Goal: Task Accomplishment & Management: Manage account settings

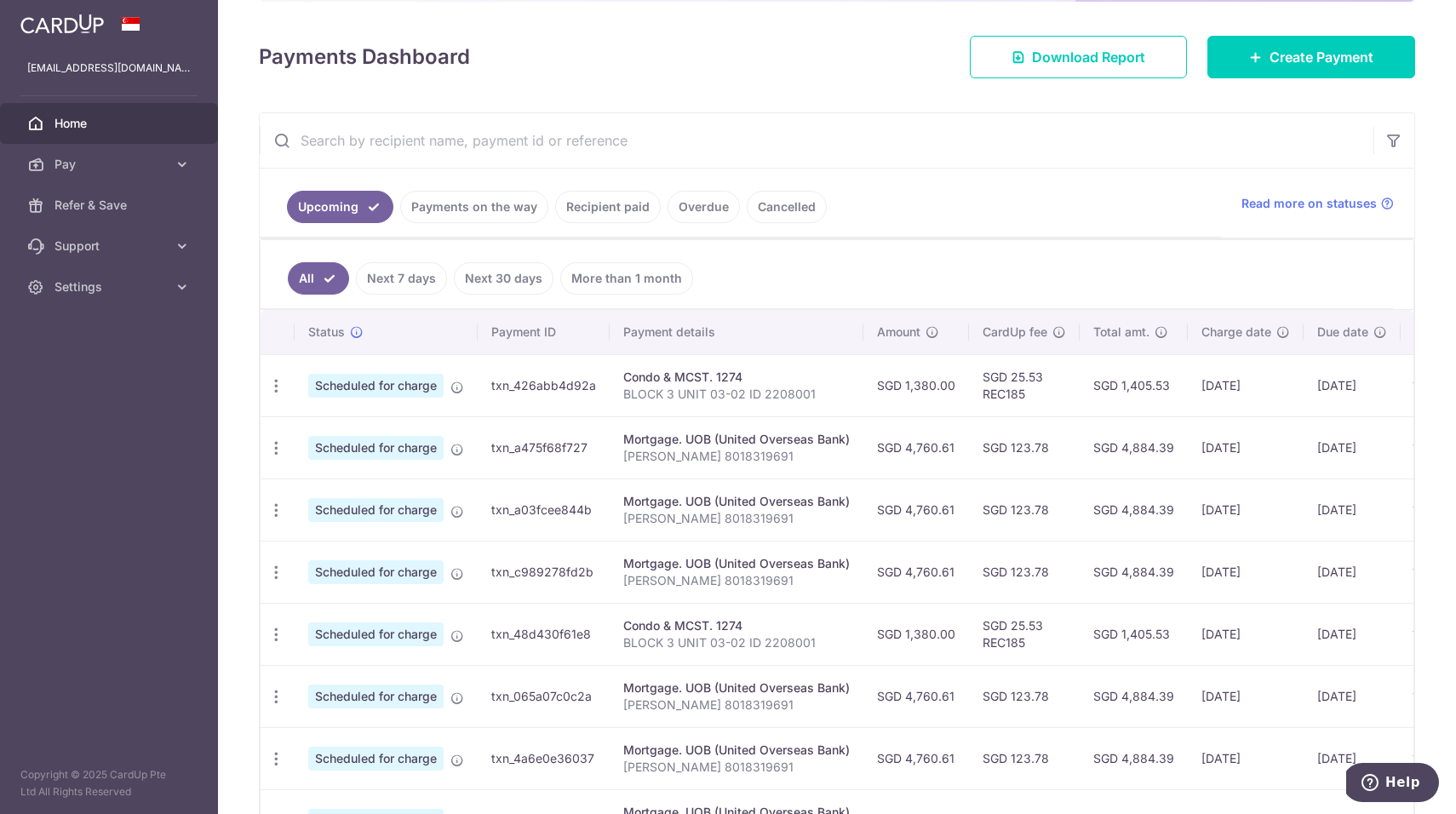
click at [594, 215] on link "Recipient paid" at bounding box center [608, 206] width 106 height 32
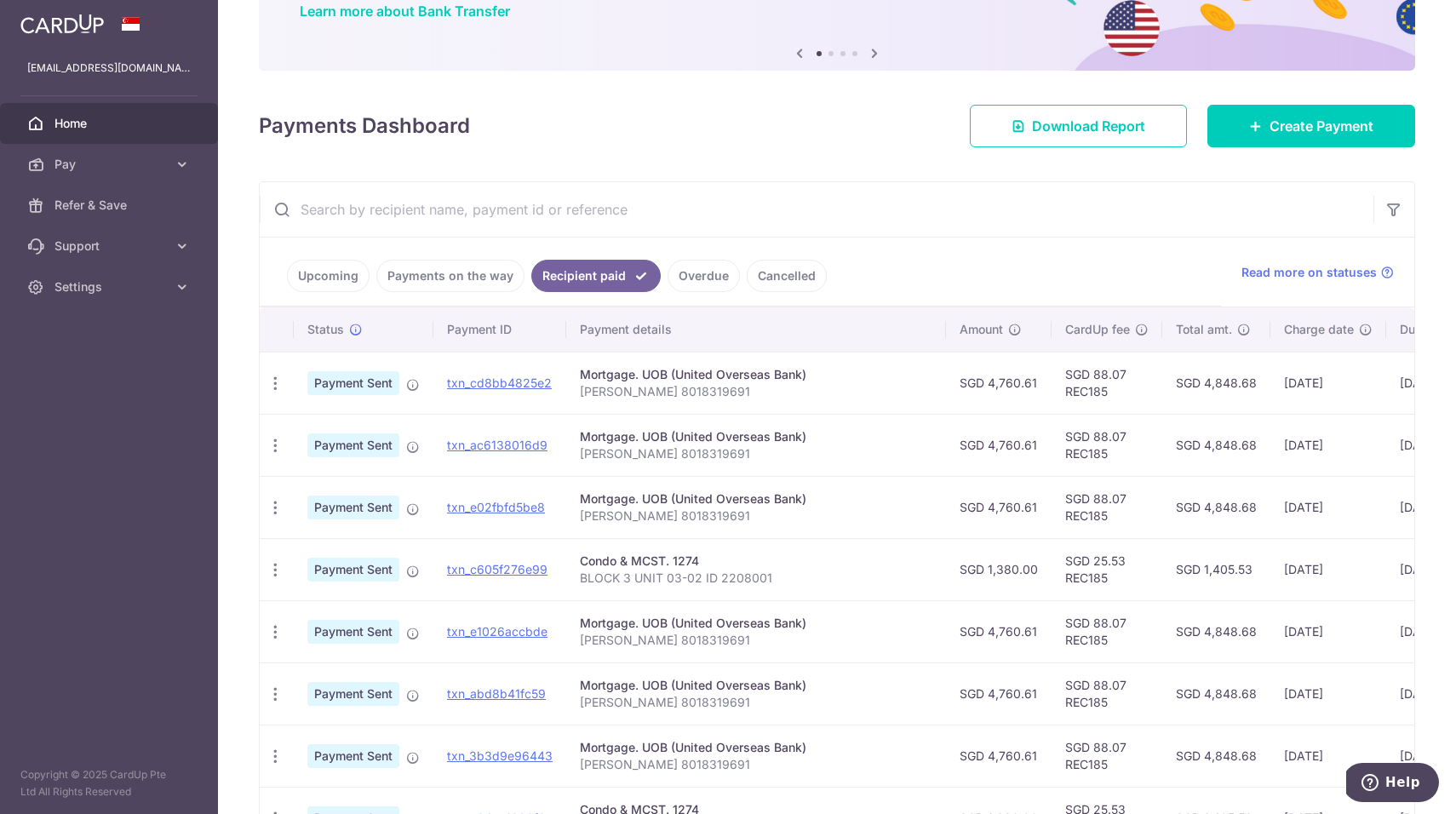
scroll to position [149, 0]
click at [329, 265] on link "Upcoming" at bounding box center [328, 274] width 82 height 32
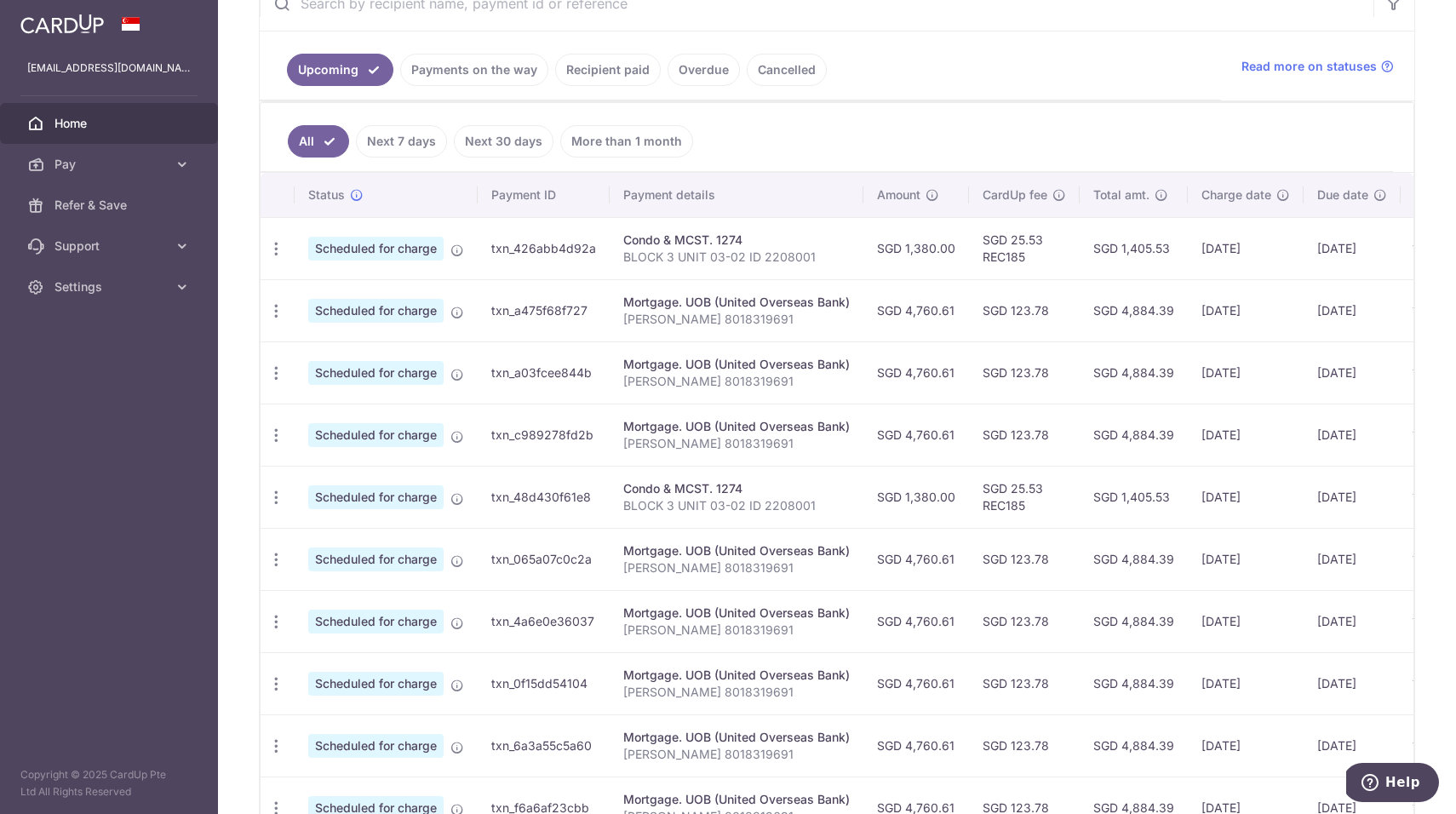
scroll to position [397, 0]
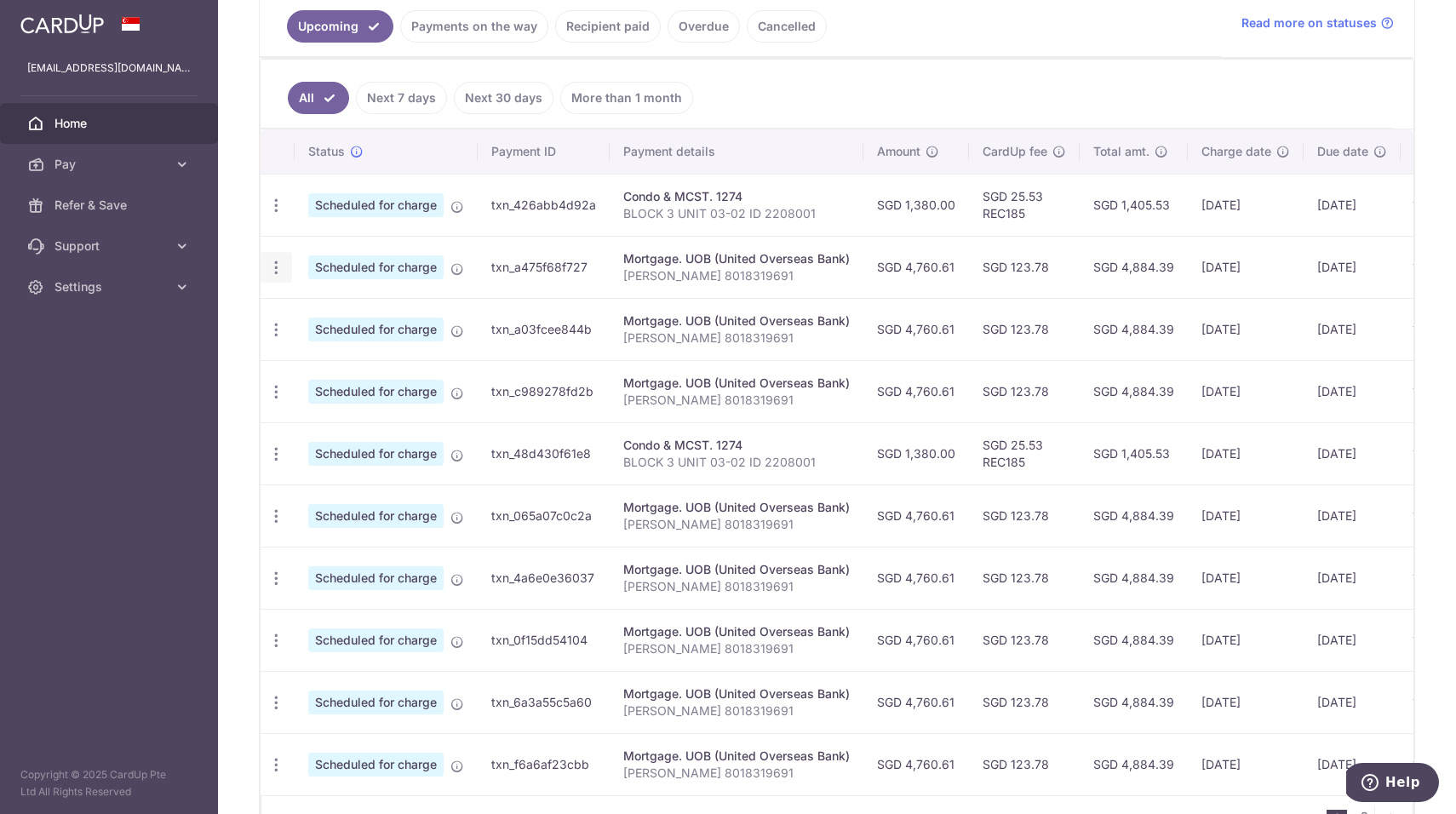
click at [284, 268] on icon "button" at bounding box center [276, 268] width 18 height 18
click at [315, 311] on span "Update payment" at bounding box center [367, 314] width 116 height 21
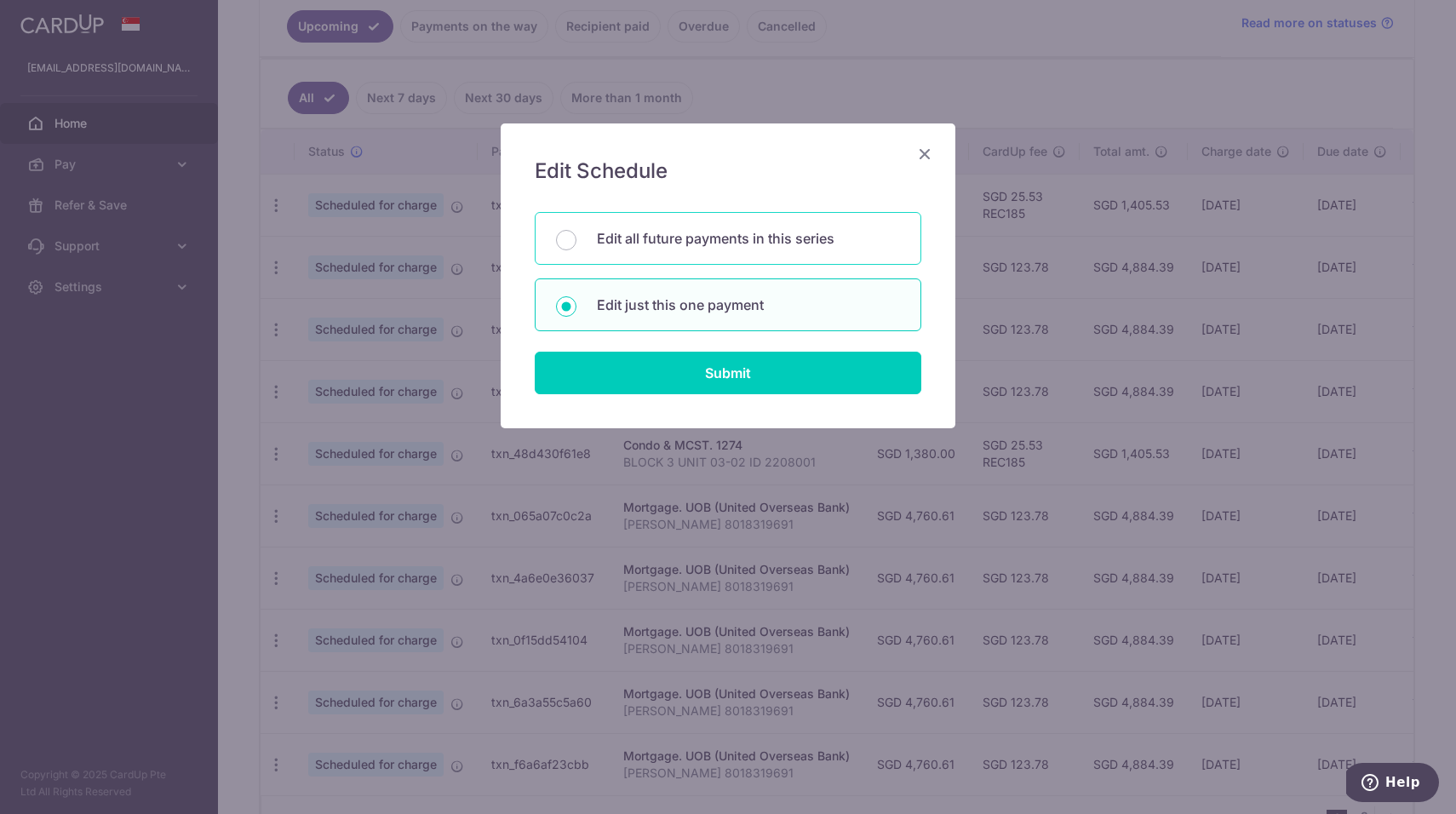
click at [609, 238] on p "Edit all future payments in this series" at bounding box center [749, 239] width 303 height 21
click at [577, 238] on input "Edit all future payments in this series" at bounding box center [566, 241] width 21 height 21
radio input "true"
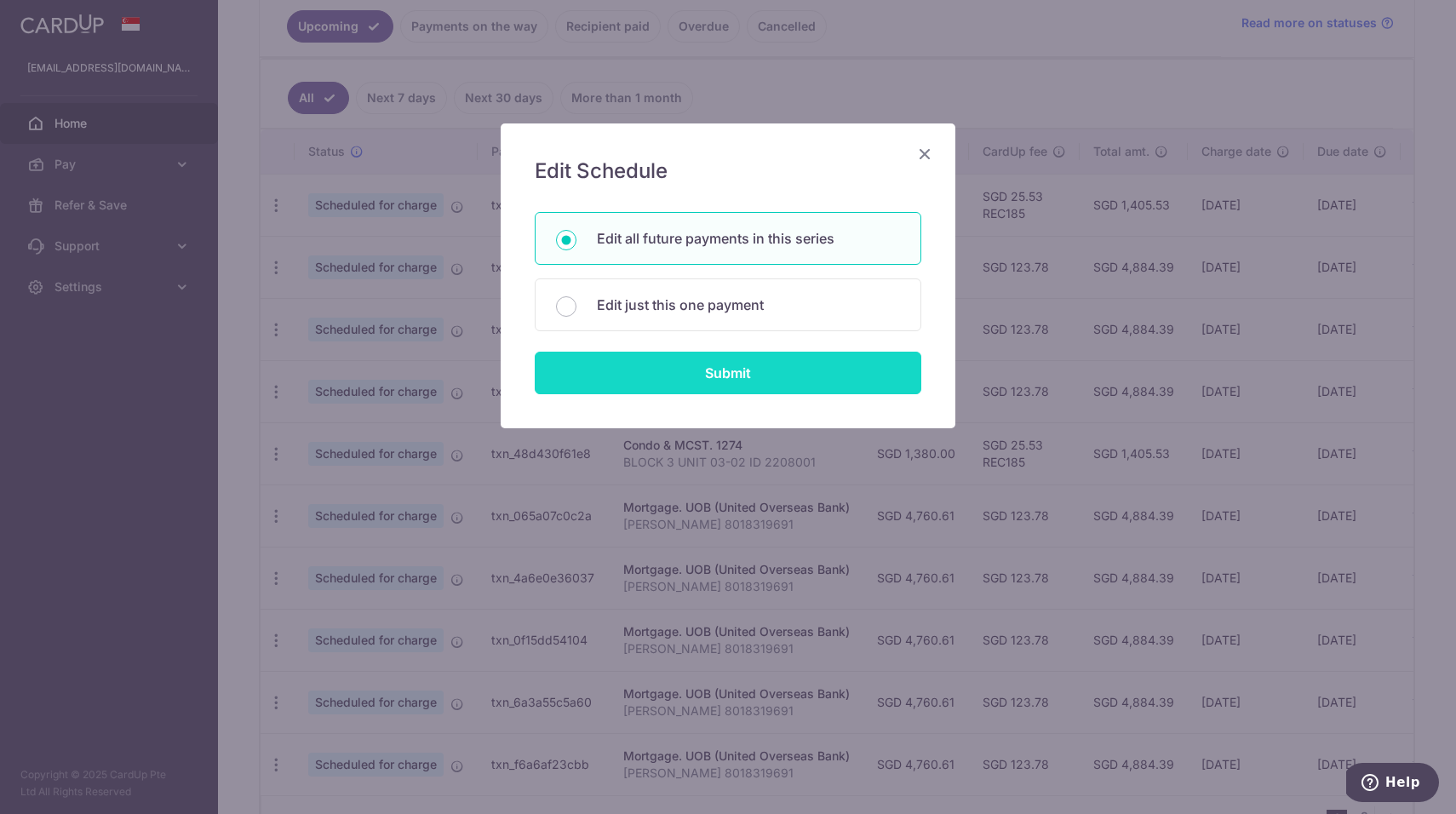
click at [633, 374] on input "Submit" at bounding box center [728, 372] width 387 height 42
radio input "true"
type input "4,760.61"
type input "[PERSON_NAME] 8018319691"
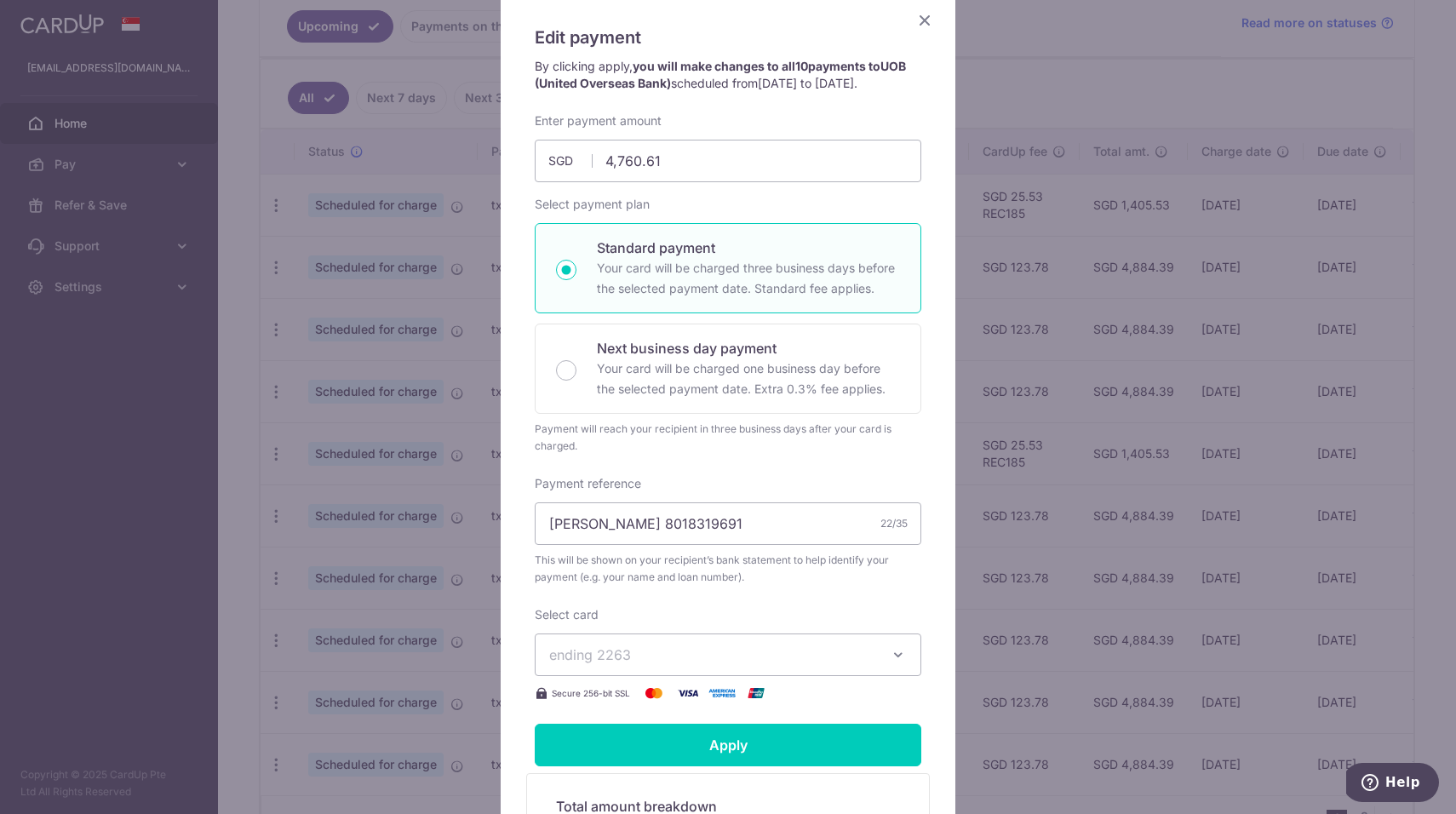
scroll to position [158, 0]
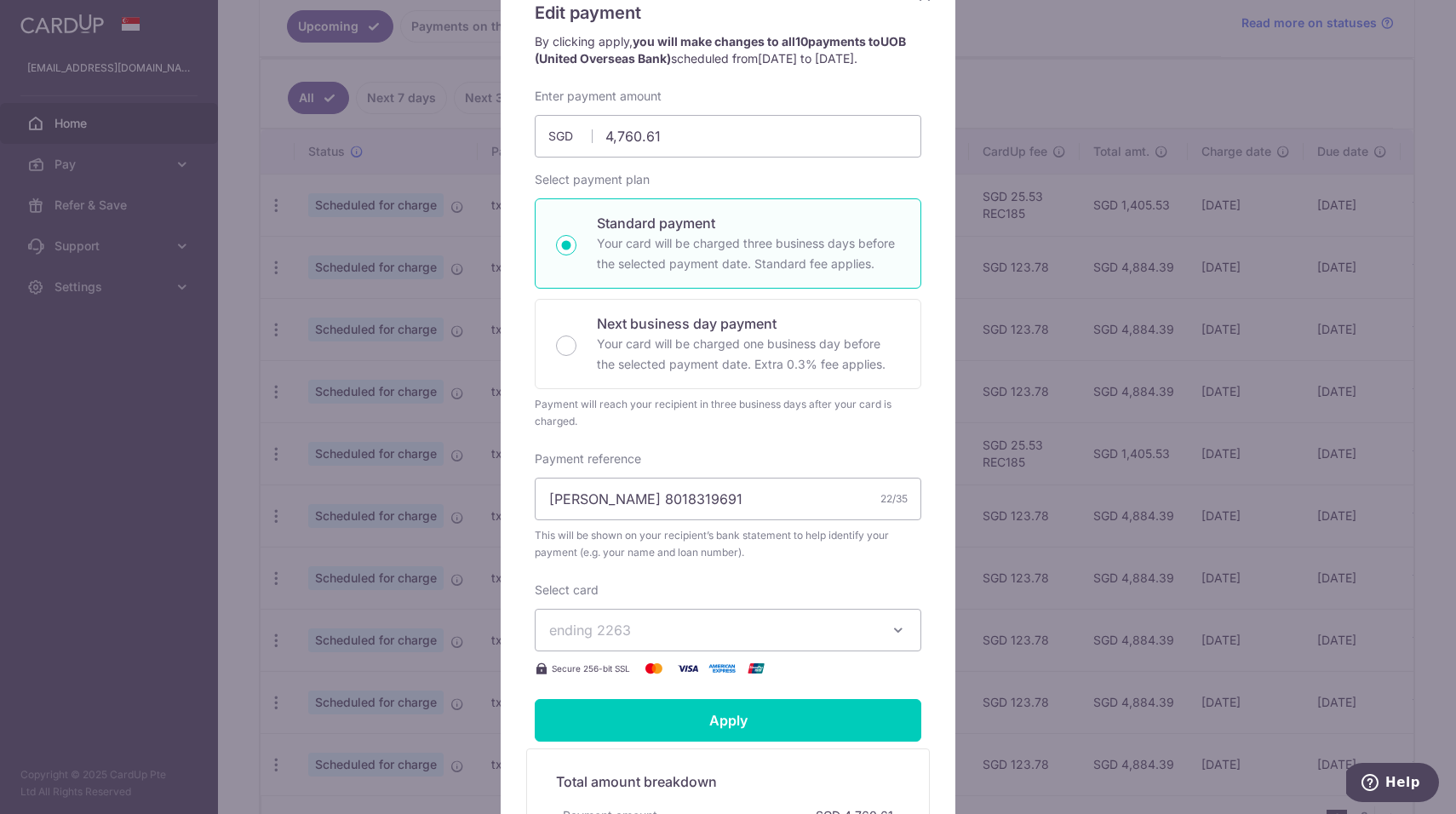
click at [860, 620] on span "ending 2263" at bounding box center [713, 630] width 327 height 21
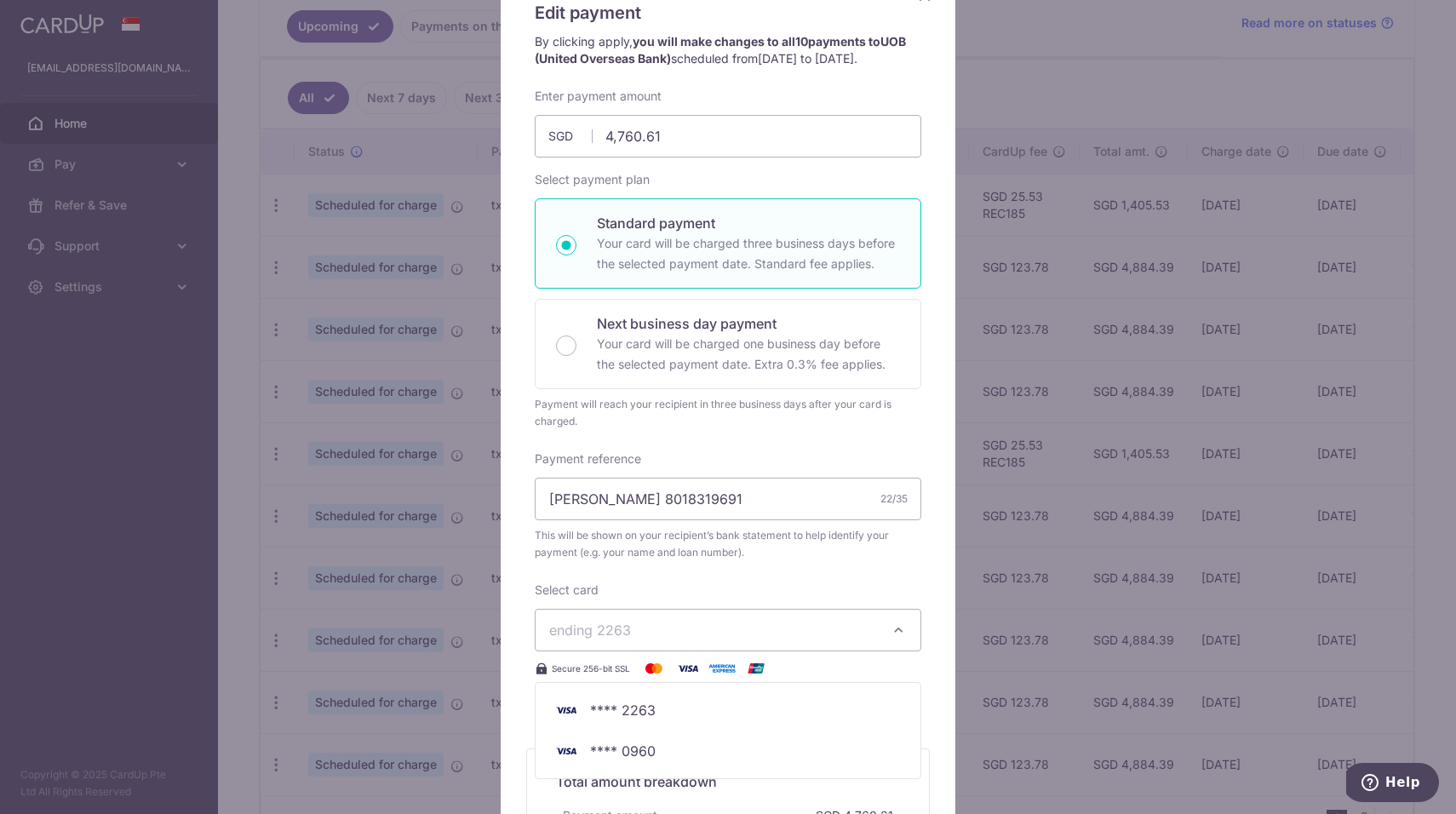
click at [861, 620] on span "ending 2263" at bounding box center [713, 630] width 327 height 21
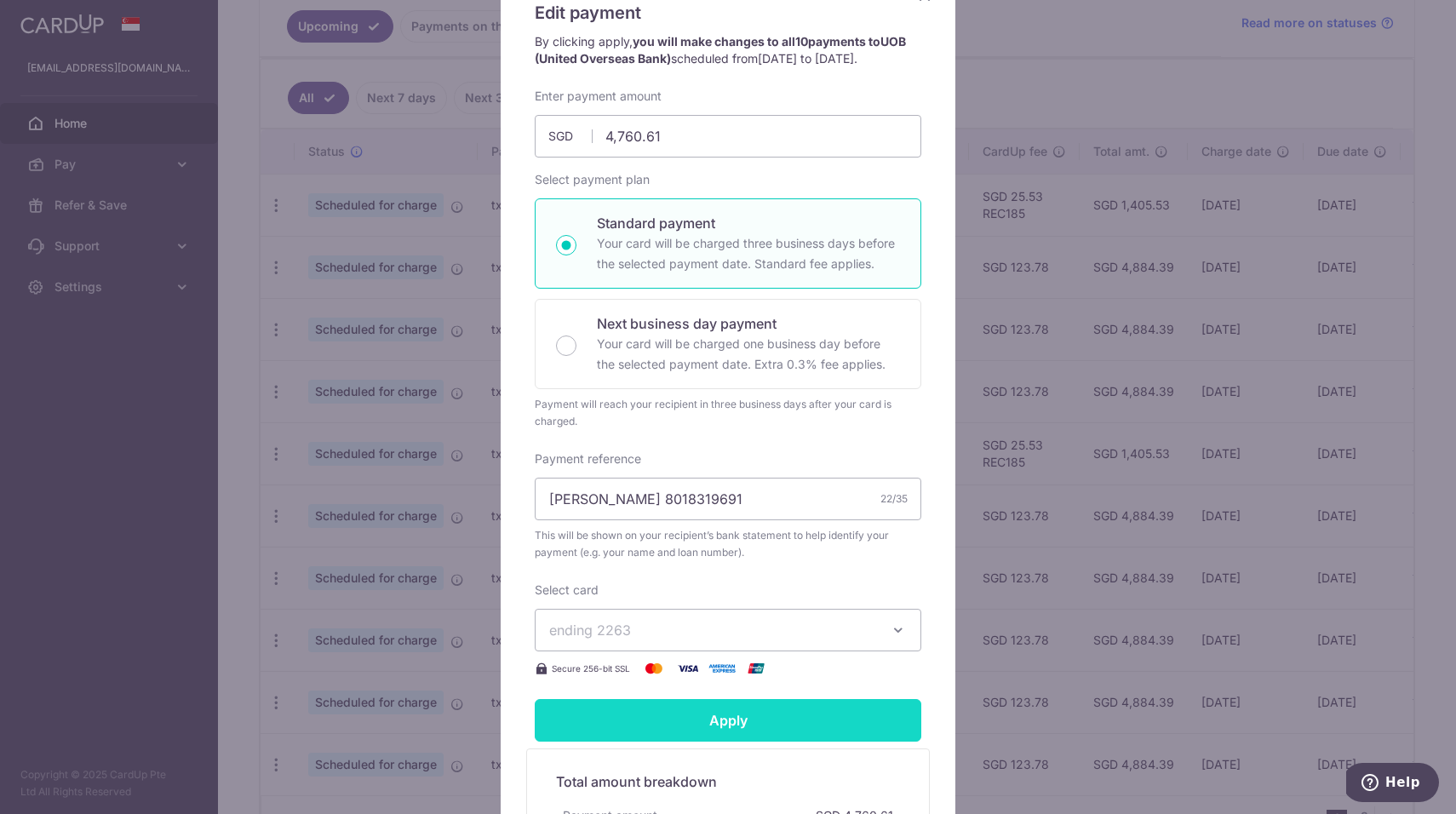
click at [829, 714] on input "Apply" at bounding box center [728, 720] width 387 height 42
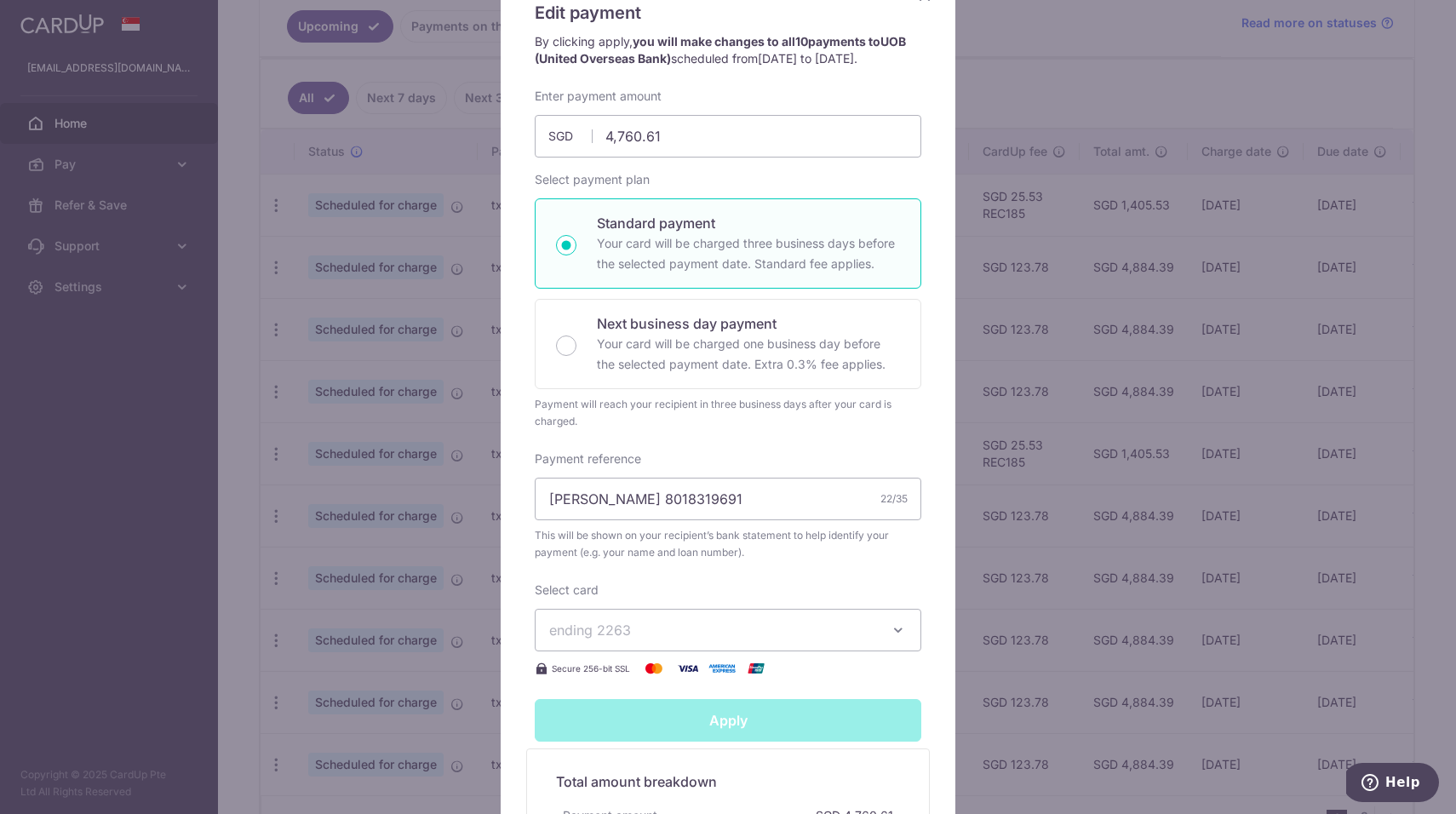
type input "Successfully Applied"
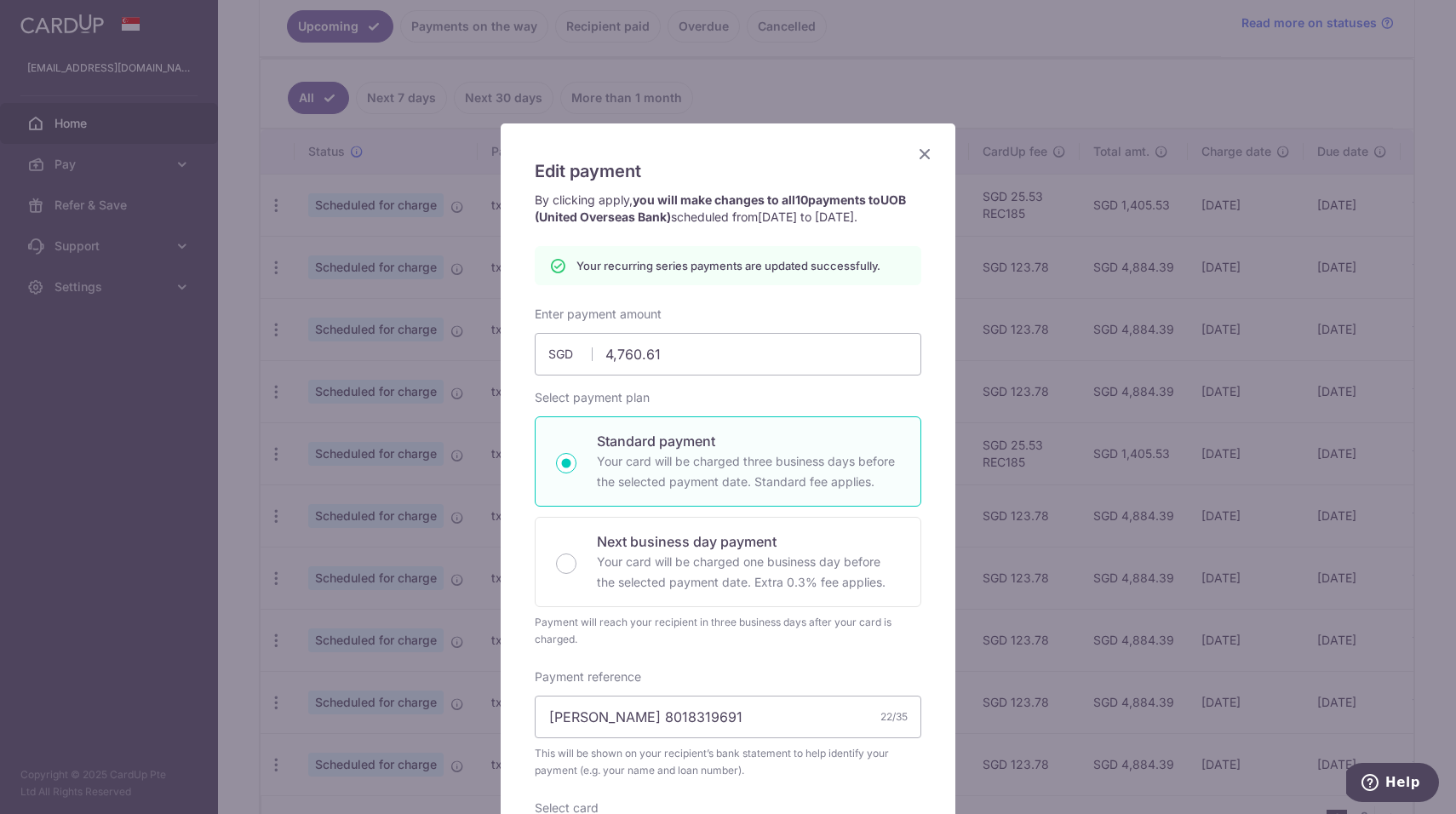
scroll to position [0, 0]
click at [935, 168] on div "Edit payment By clicking apply, you will make changes to all 10 payments to UOB…" at bounding box center [727, 657] width 454 height 1068
click at [931, 152] on icon "Close" at bounding box center [925, 153] width 21 height 22
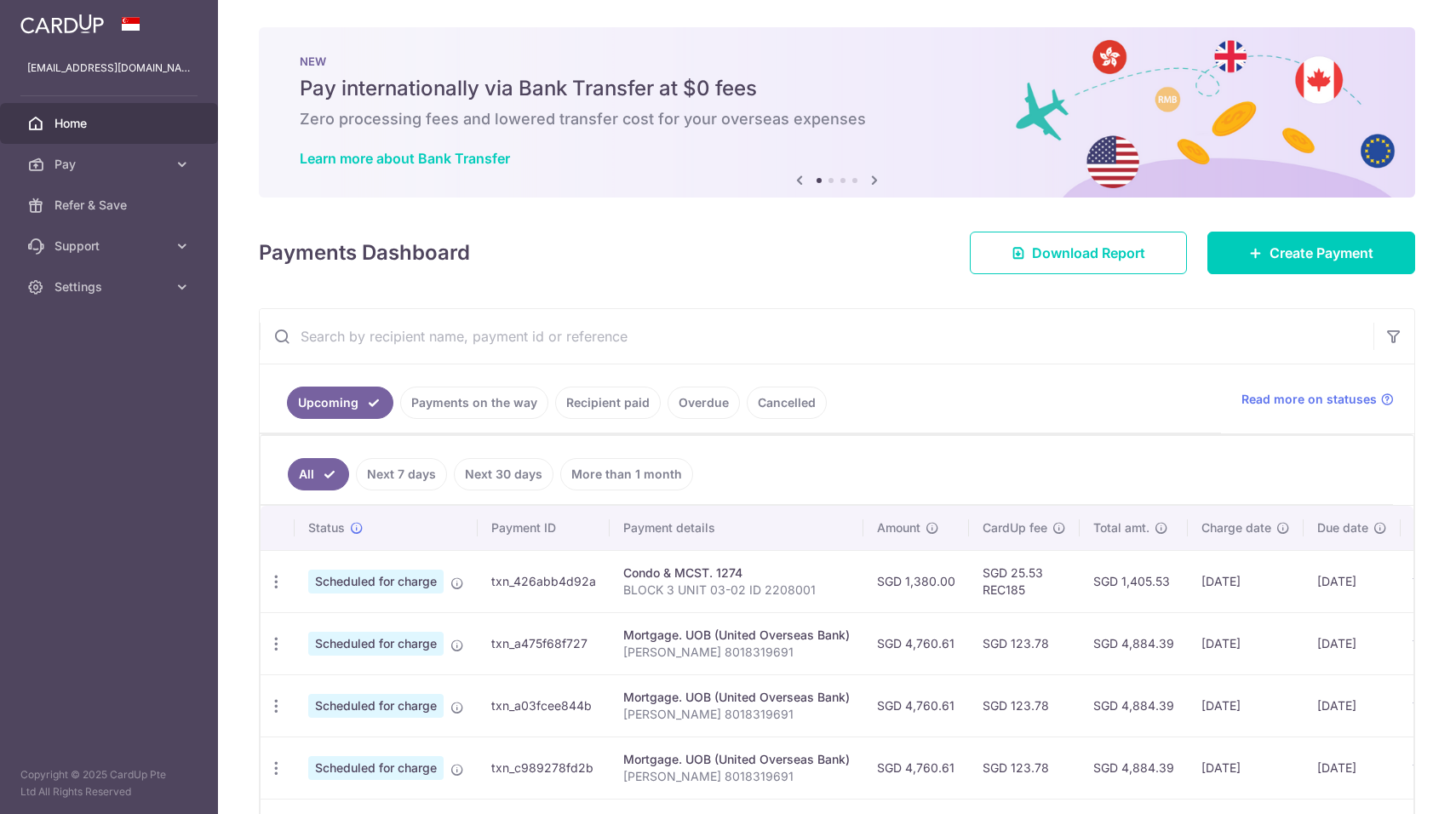
click at [1053, 159] on div "Learn more about Bank Transfer" at bounding box center [837, 158] width 1075 height 17
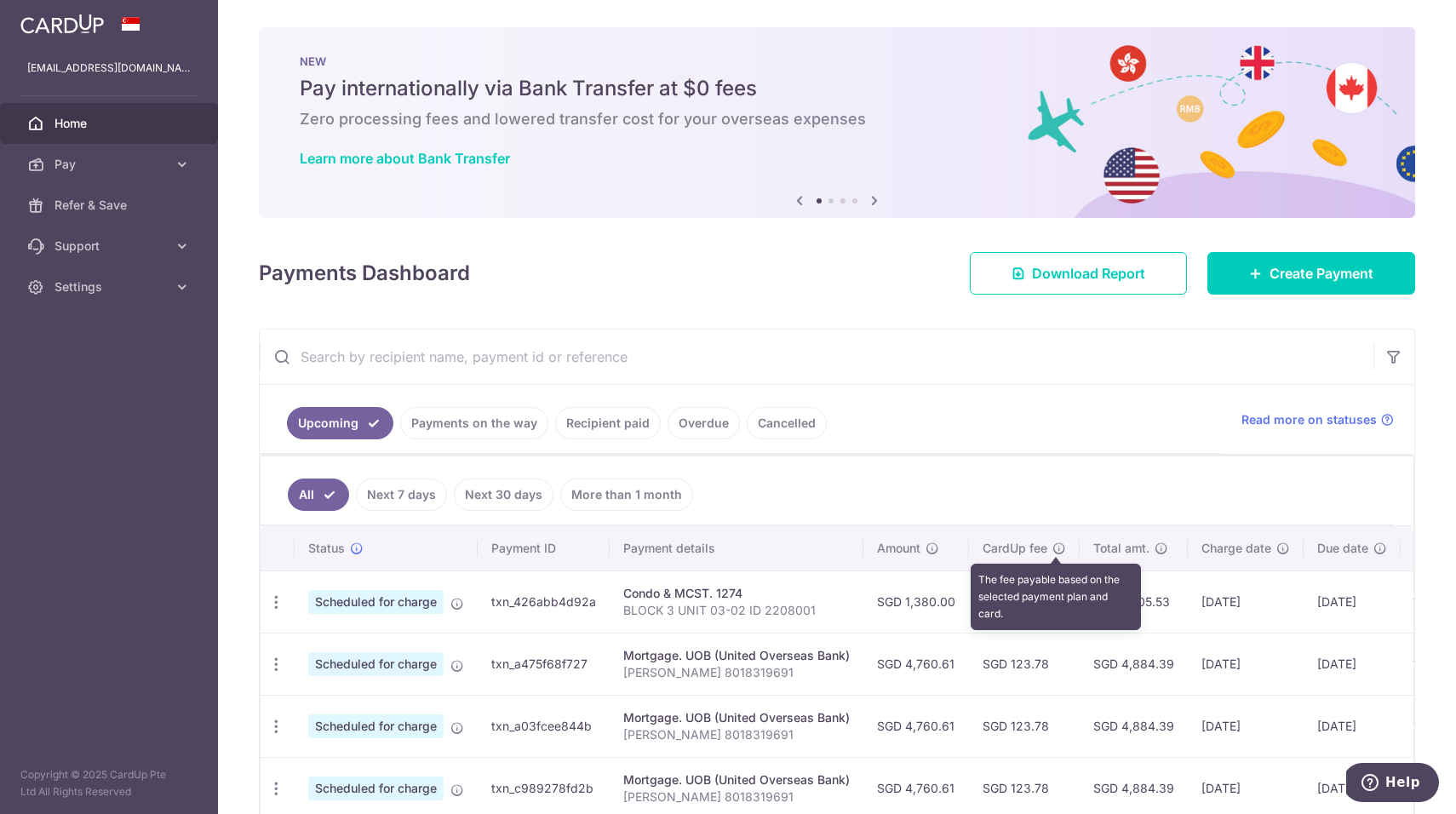
click at [1057, 551] on icon at bounding box center [1060, 549] width 14 height 14
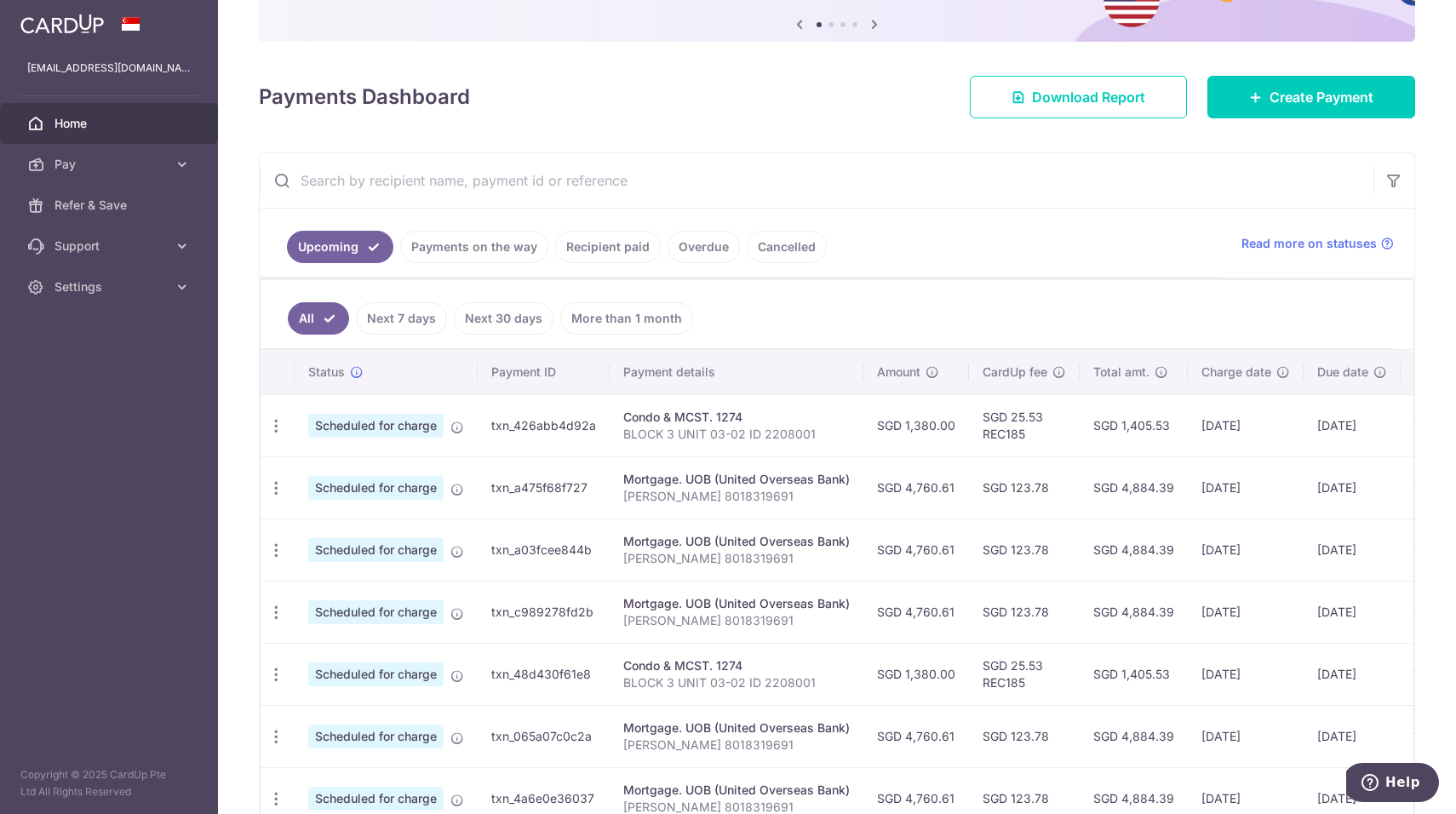
scroll to position [178, 0]
click at [277, 488] on icon "button" at bounding box center [276, 488] width 18 height 18
click at [338, 533] on span "Update payment" at bounding box center [367, 534] width 116 height 21
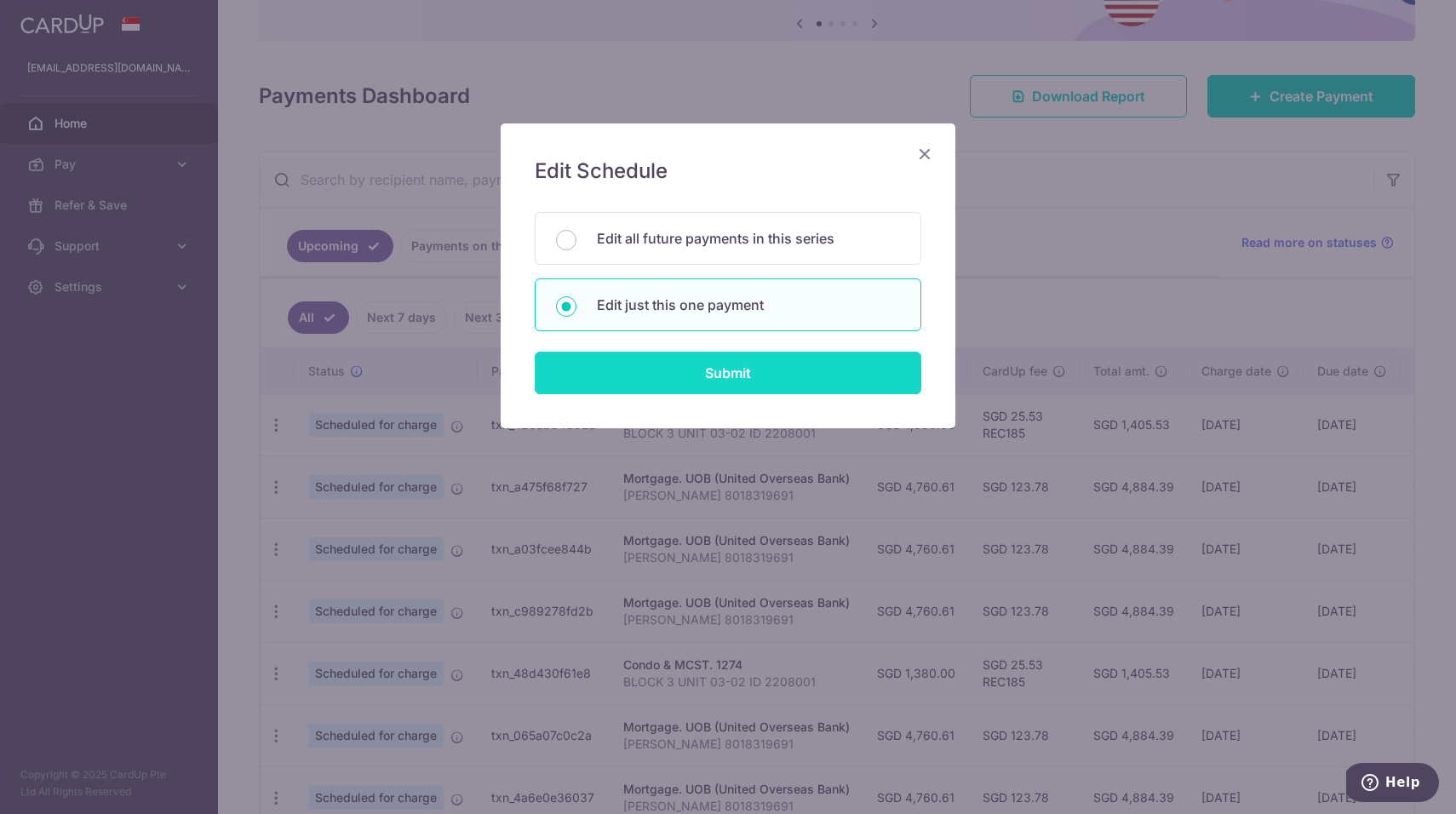
click at [680, 370] on input "Submit" at bounding box center [728, 372] width 387 height 42
radio input "true"
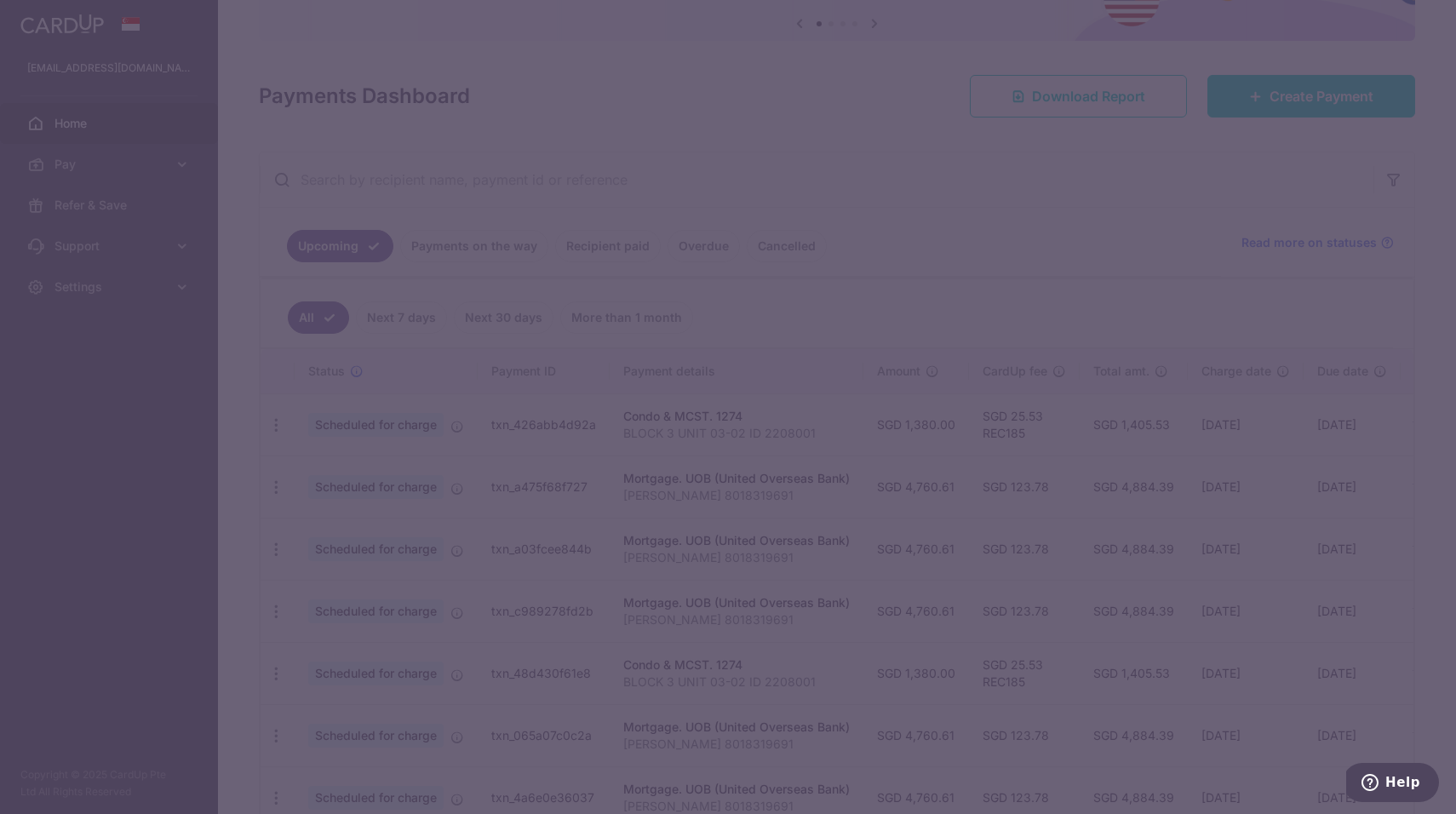
type input "4,760.61"
type input "[DATE]"
type input "[PERSON_NAME] 8018319691"
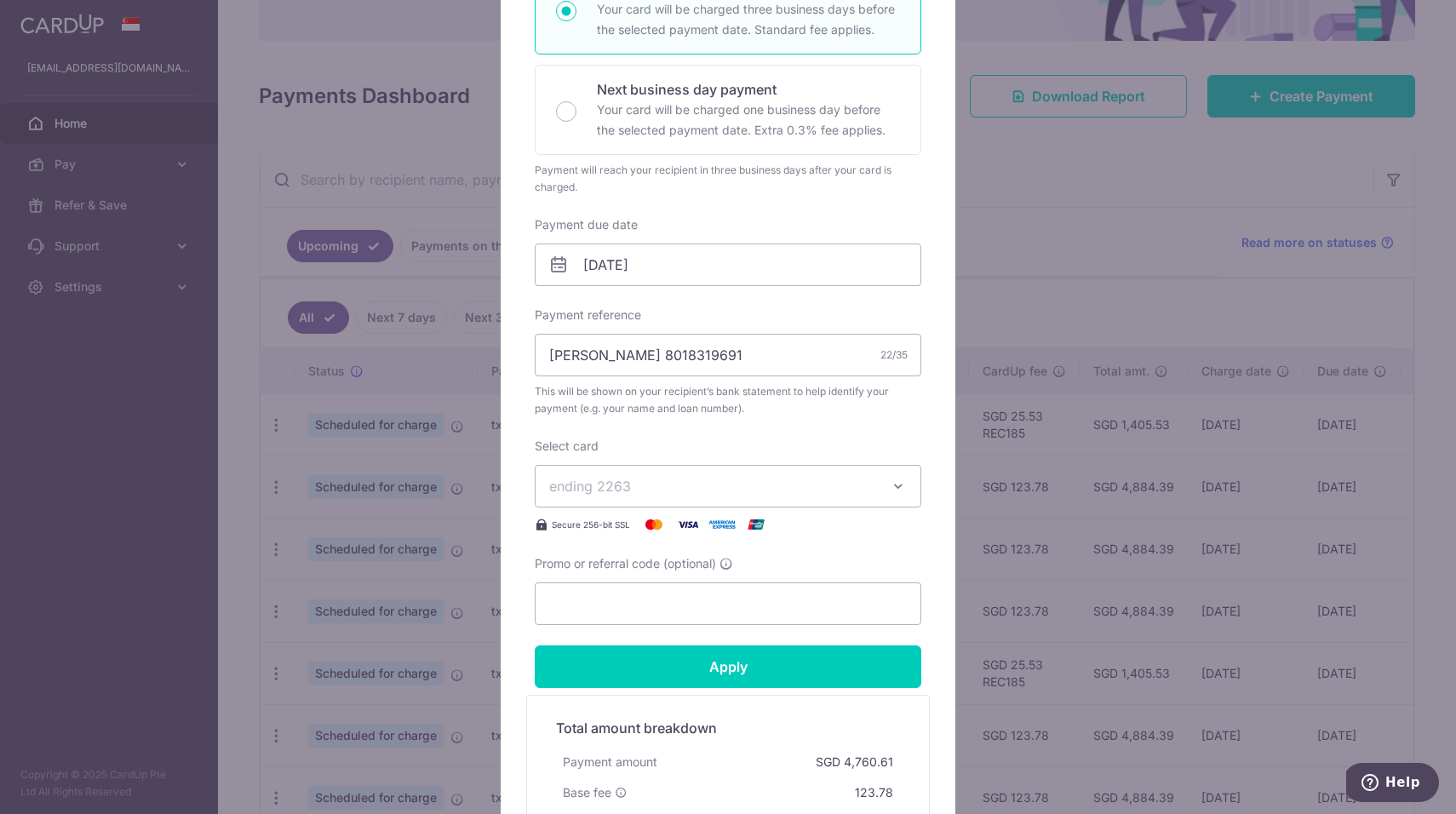
scroll to position [394, 0]
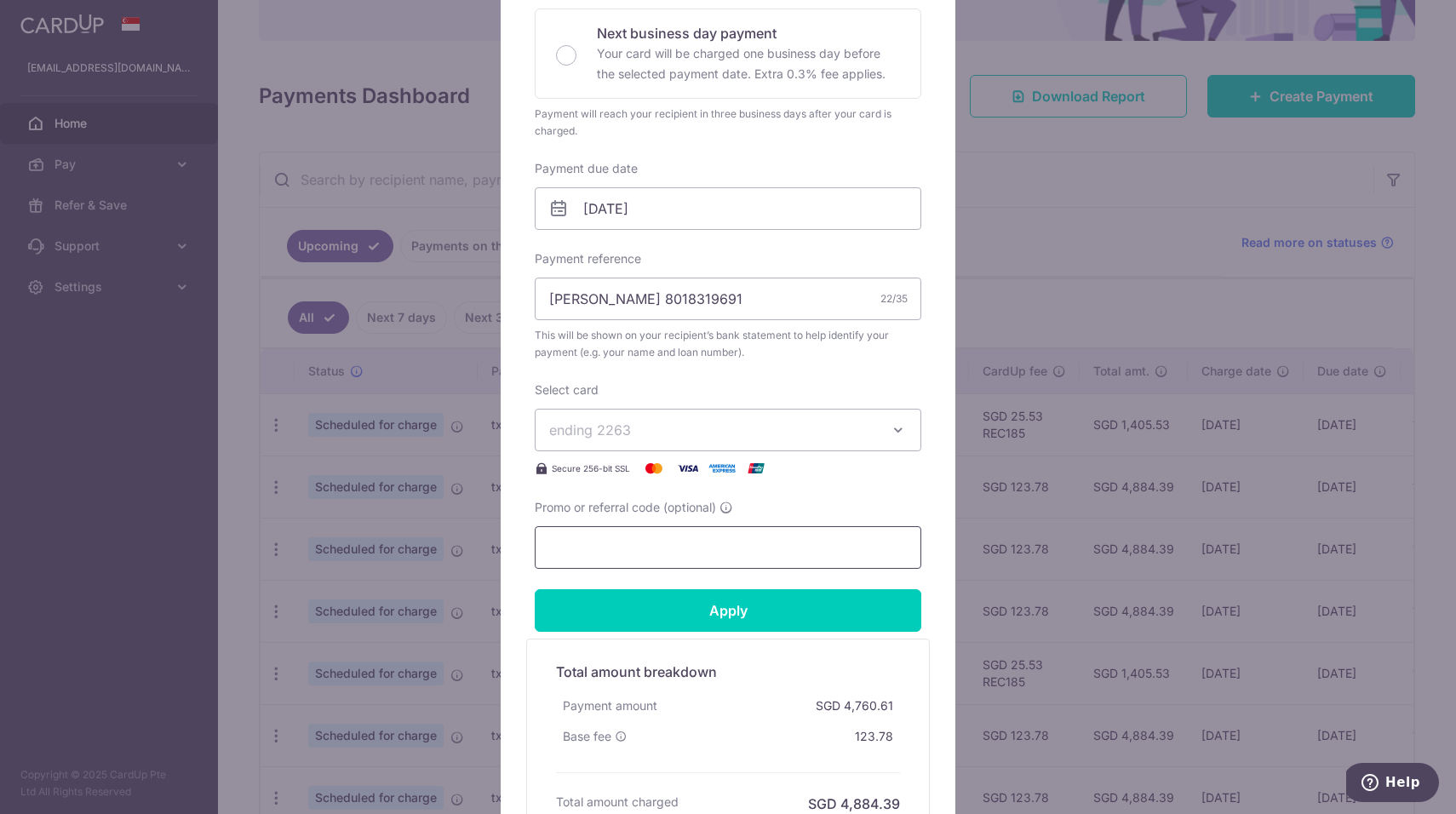
click at [718, 545] on input "Promo or referral code (optional)" at bounding box center [728, 547] width 387 height 42
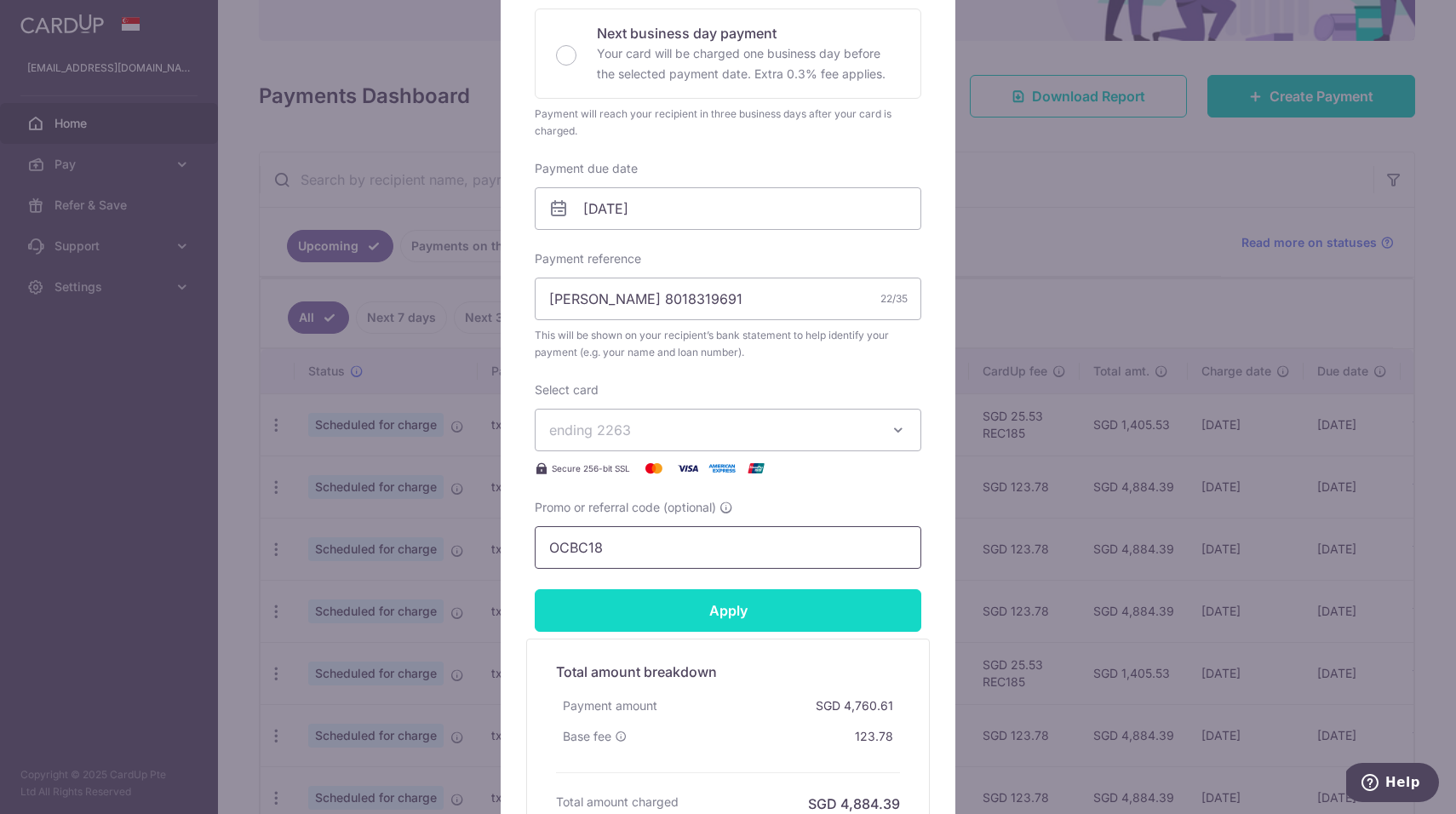
type input "OCBC18"
click at [685, 610] on input "Apply" at bounding box center [728, 610] width 387 height 42
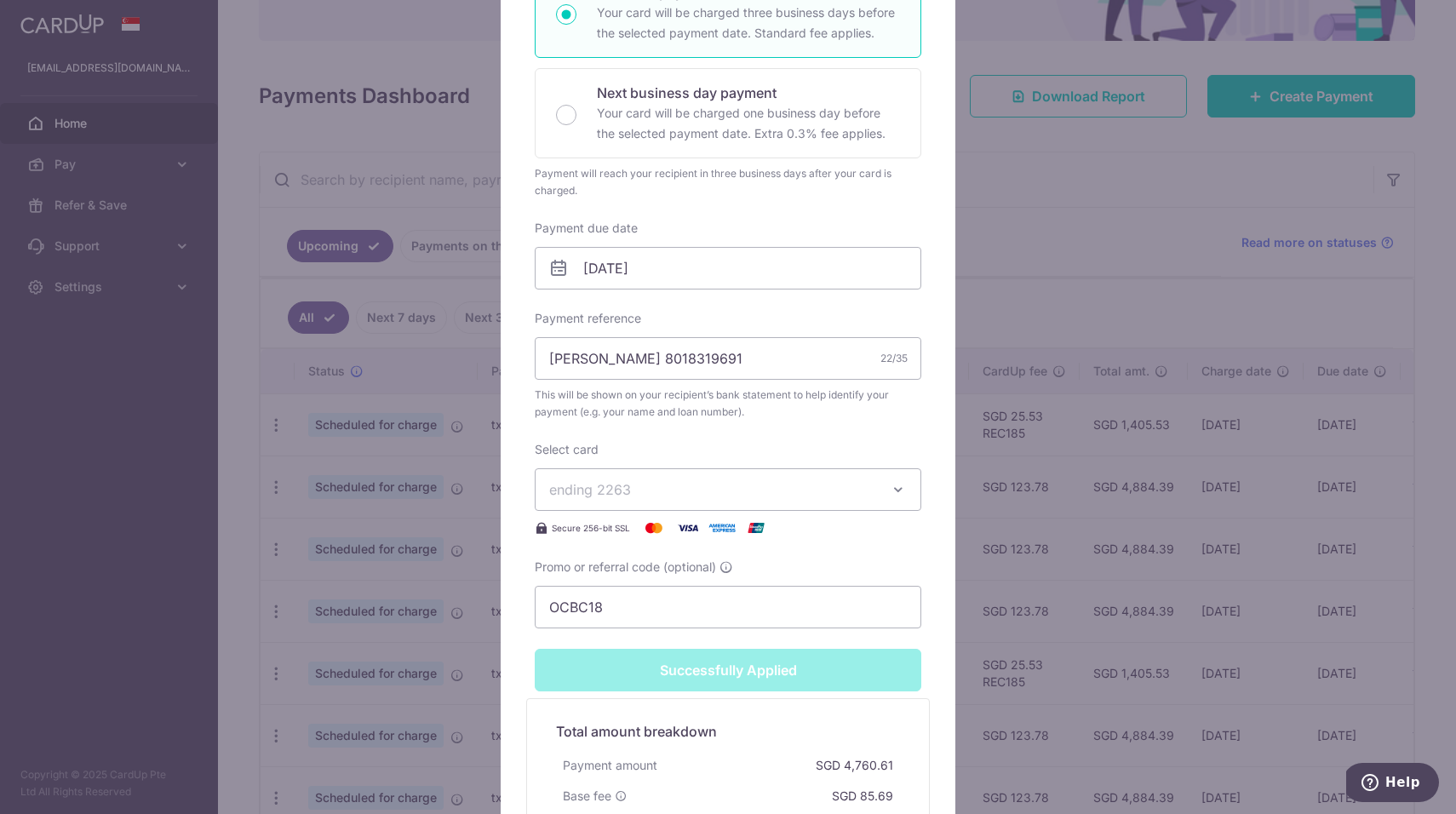
type input "Successfully Applied"
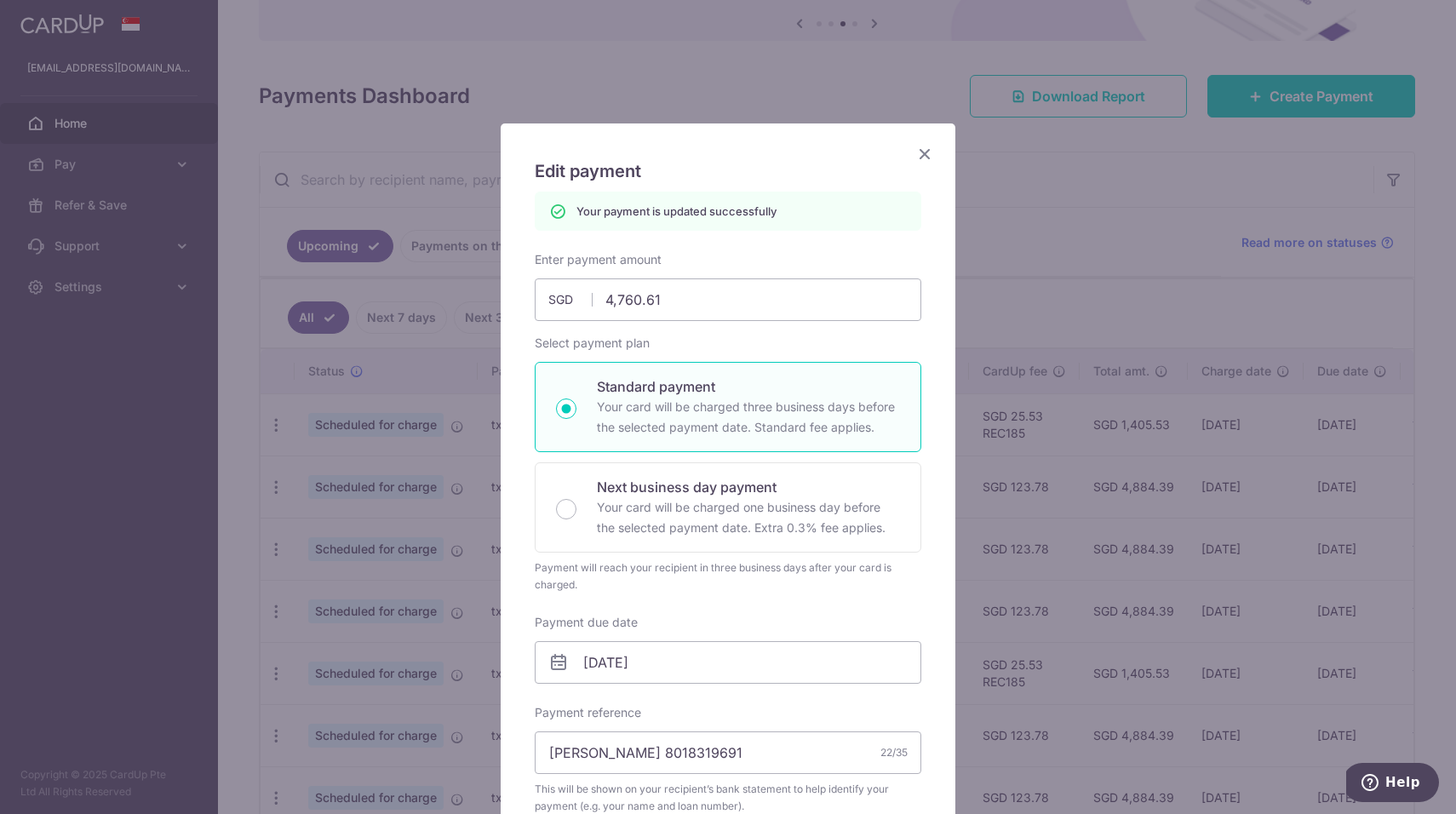
scroll to position [0, 0]
click at [918, 160] on icon "Close" at bounding box center [925, 153] width 21 height 22
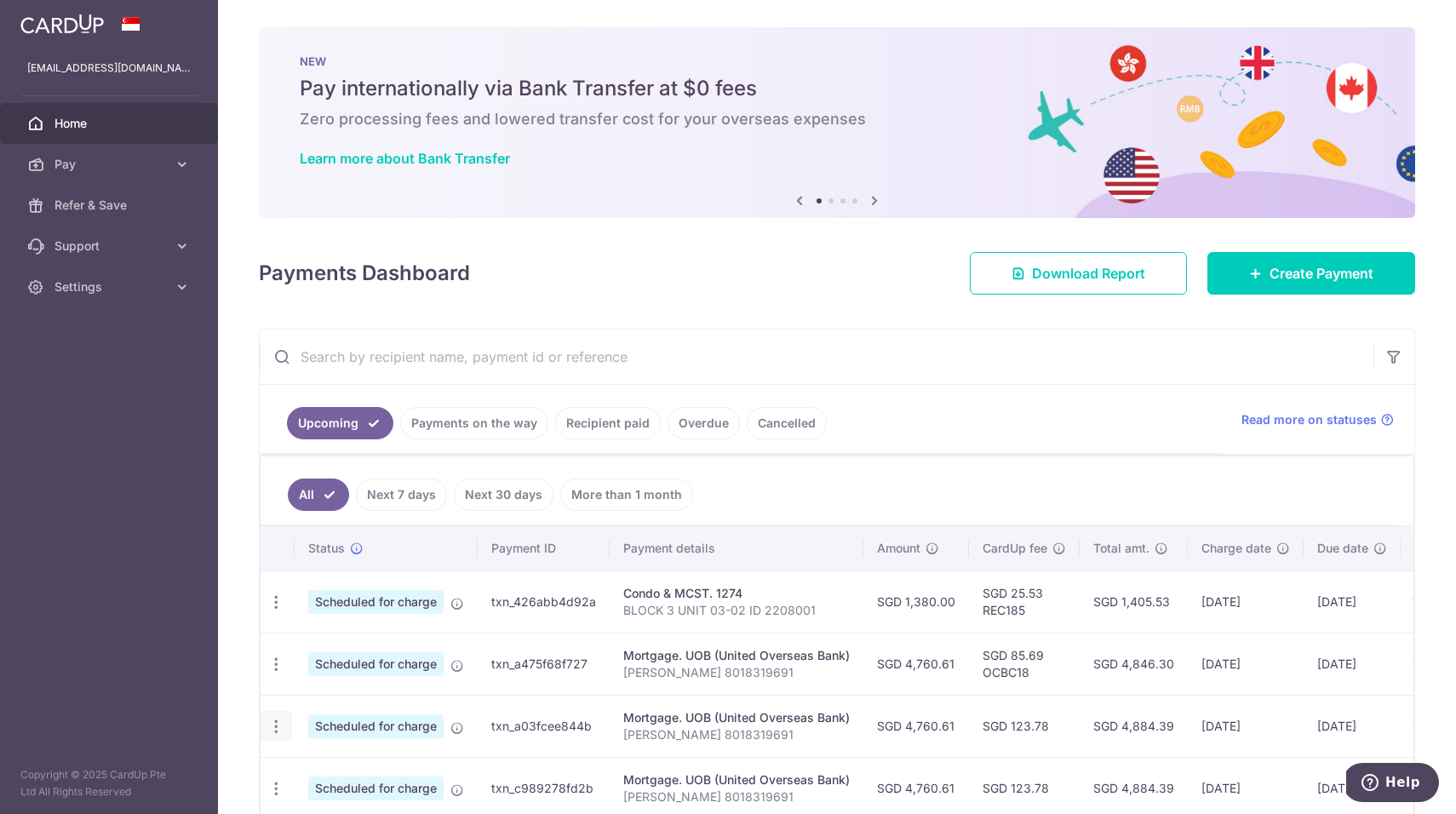
click at [267, 727] on div "Update payment Cancel payment" at bounding box center [276, 727] width 31 height 31
click at [281, 727] on icon "button" at bounding box center [276, 727] width 18 height 18
click at [347, 767] on span "Update payment" at bounding box center [367, 773] width 116 height 21
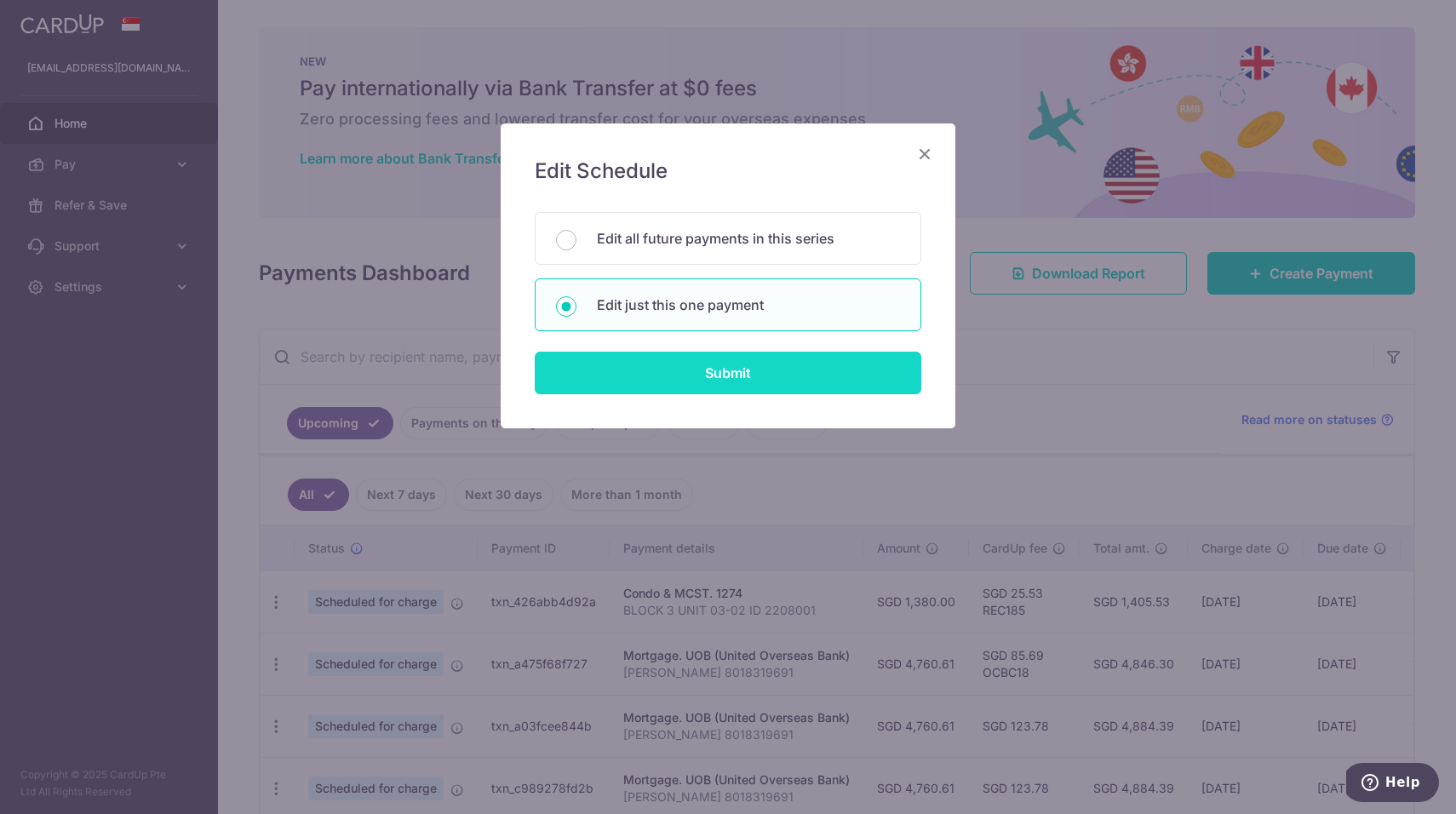
click at [628, 392] on input "Submit" at bounding box center [728, 372] width 387 height 42
radio input "true"
type input "4,760.61"
type input "[DATE]"
type input "[PERSON_NAME] 8018319691"
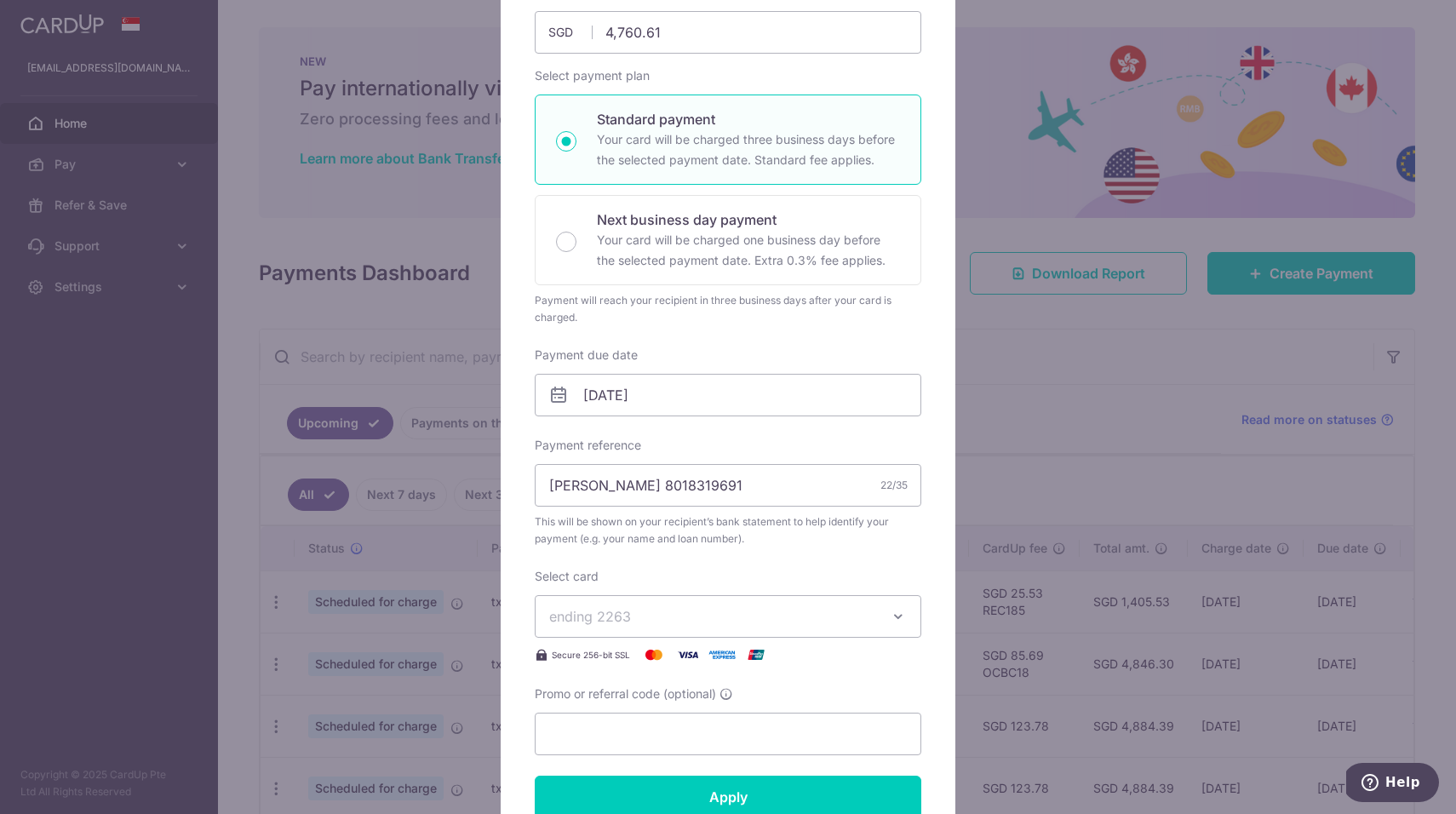
scroll to position [313, 0]
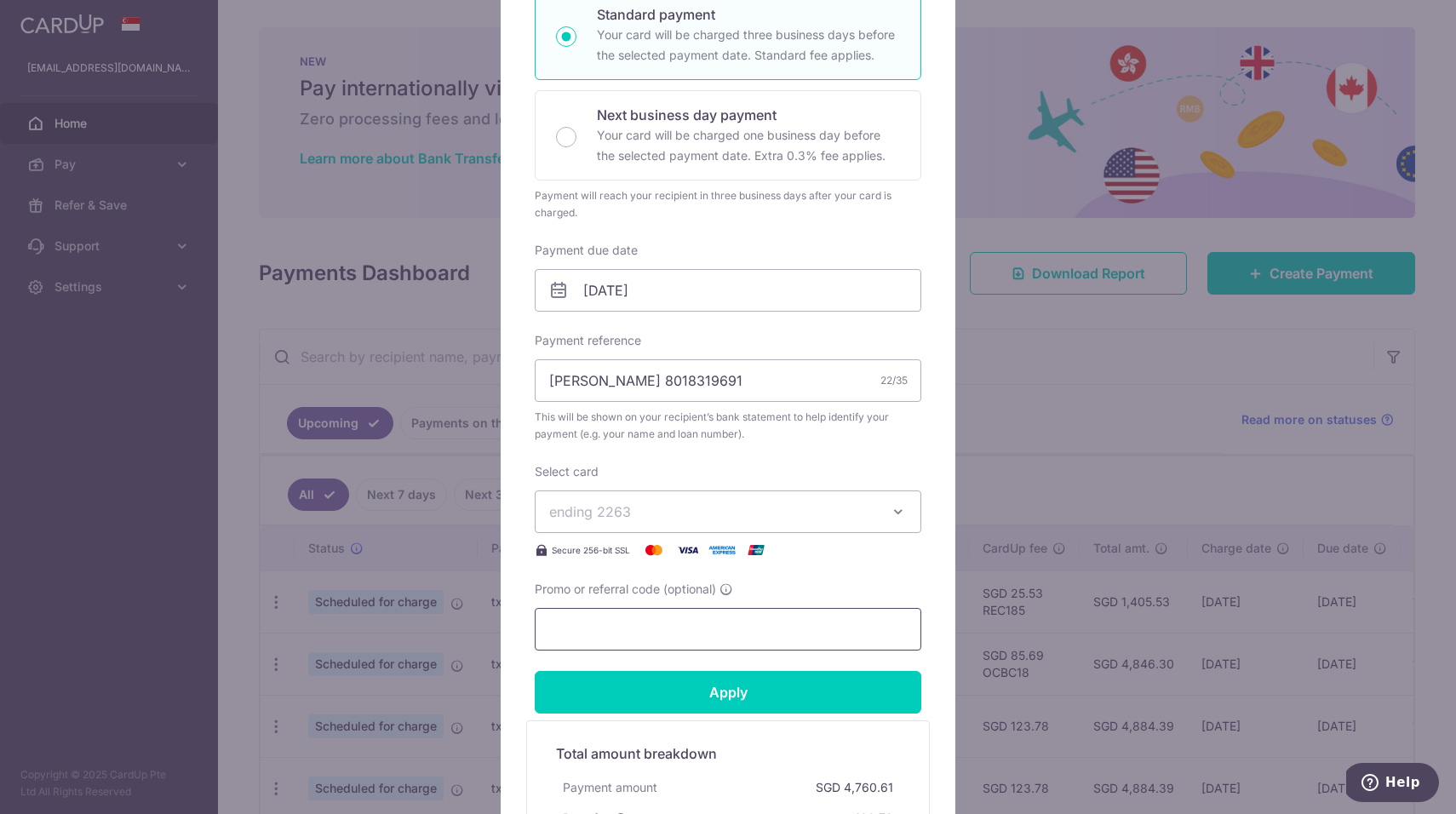
click at [659, 619] on input "Promo or referral code (optional)" at bounding box center [728, 629] width 387 height 42
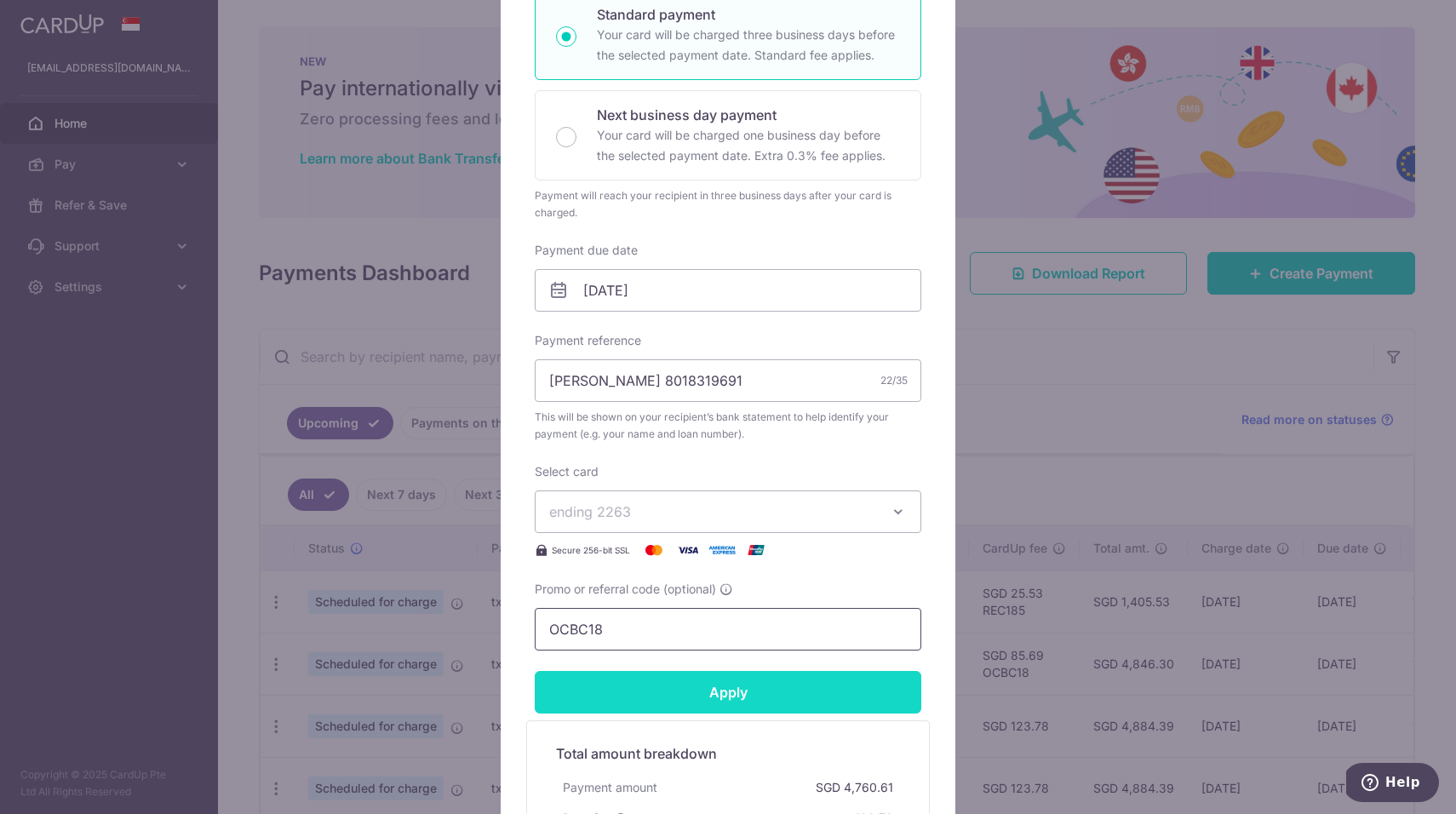
type input "OCBC18"
click at [668, 678] on input "Apply" at bounding box center [728, 692] width 387 height 42
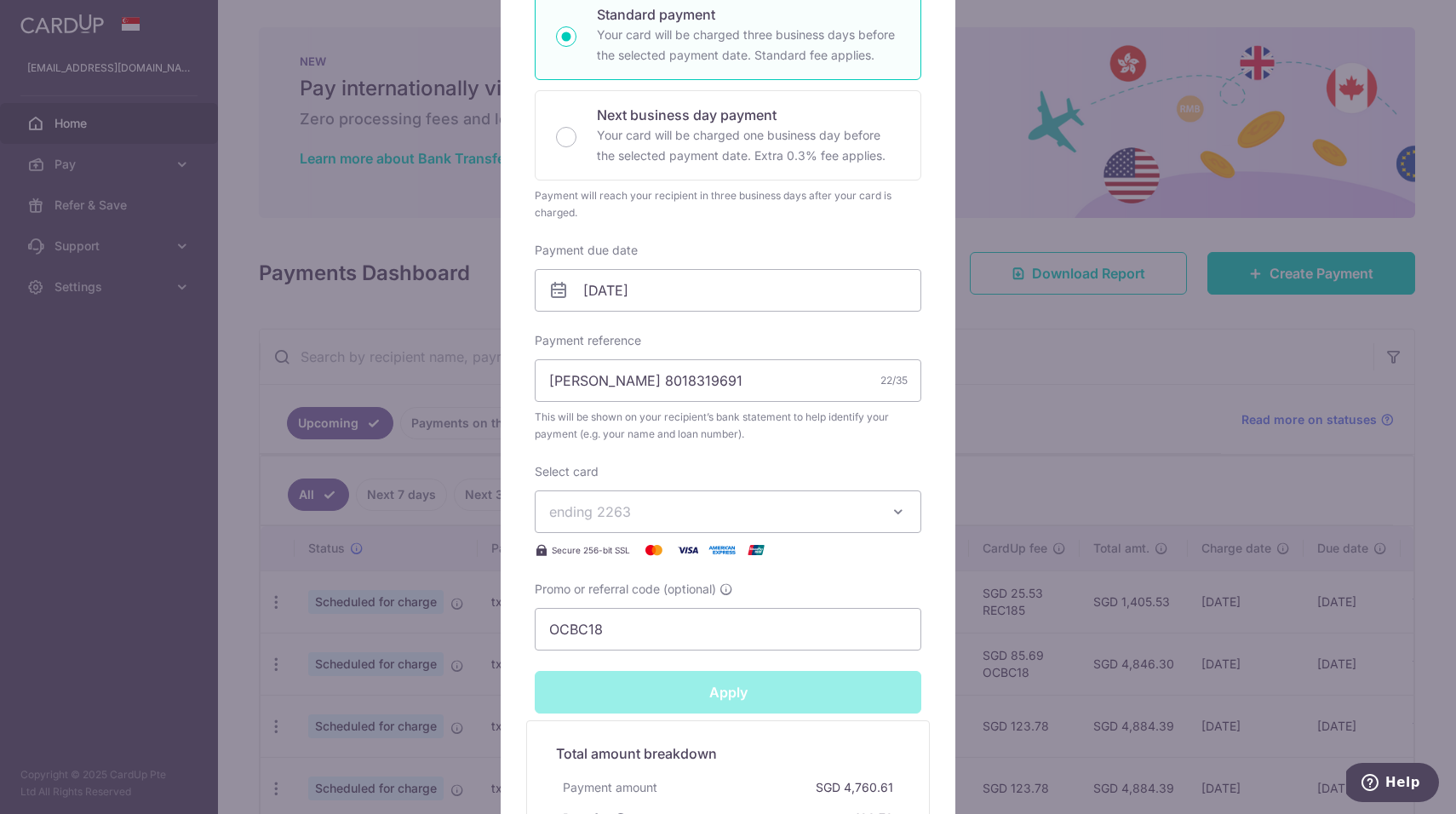
type input "Successfully Applied"
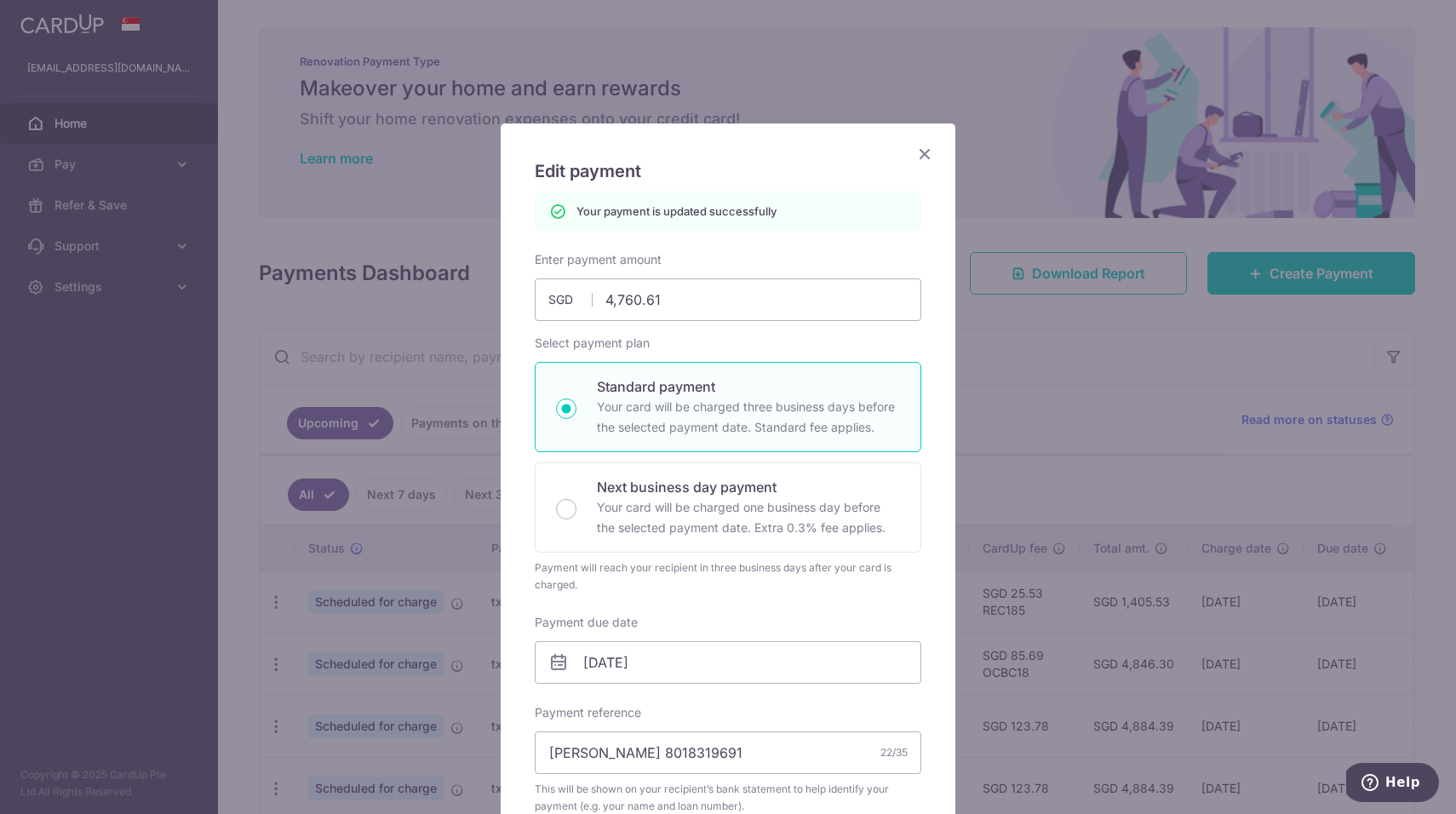
scroll to position [0, 0]
click at [922, 143] on div "Edit payment By clicking apply, you will make changes to all payments to UOB (U…" at bounding box center [727, 720] width 454 height 1193
click at [927, 156] on icon "Close" at bounding box center [925, 153] width 21 height 22
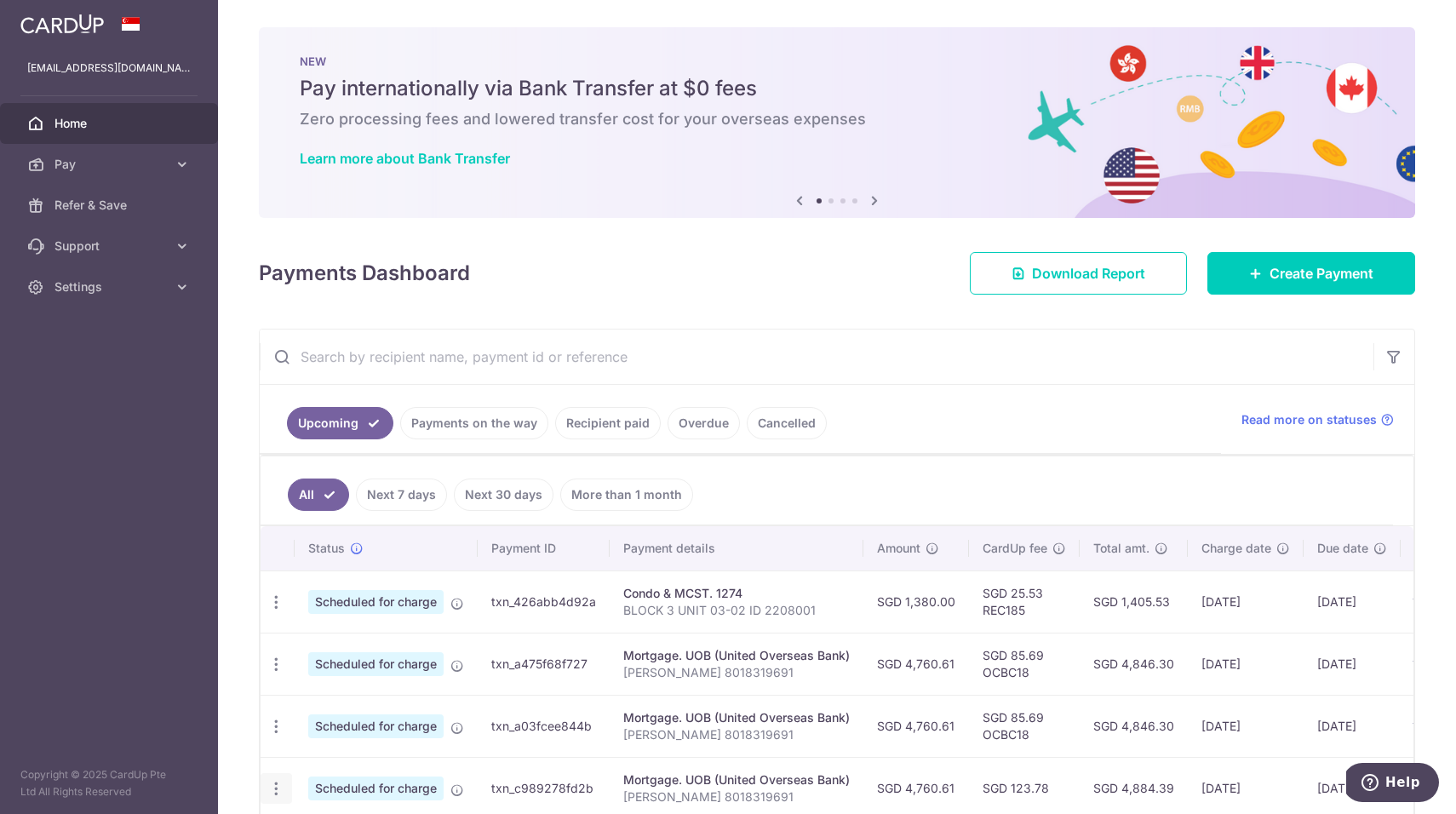
click at [281, 783] on icon "button" at bounding box center [276, 789] width 18 height 18
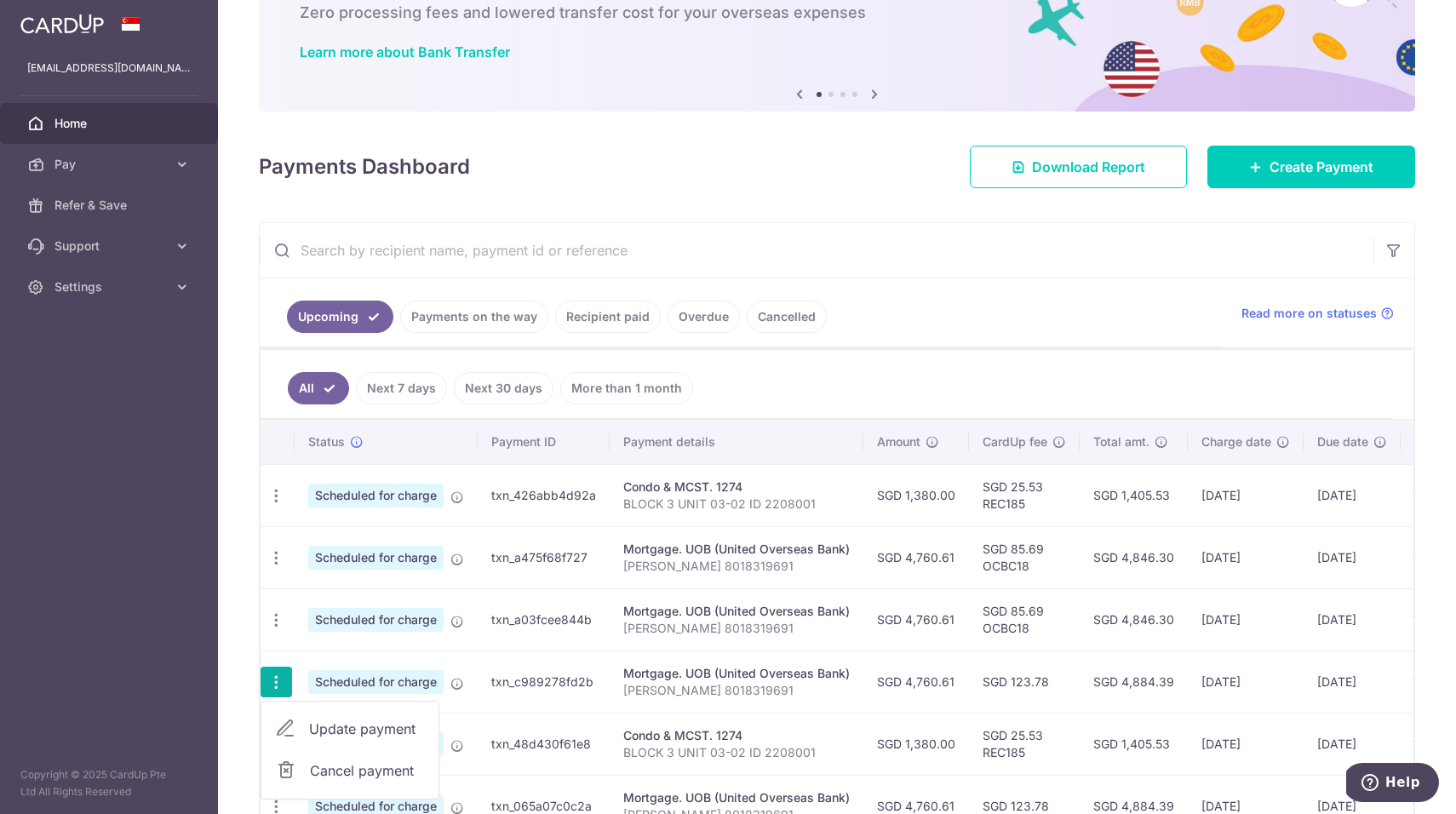
scroll to position [153, 0]
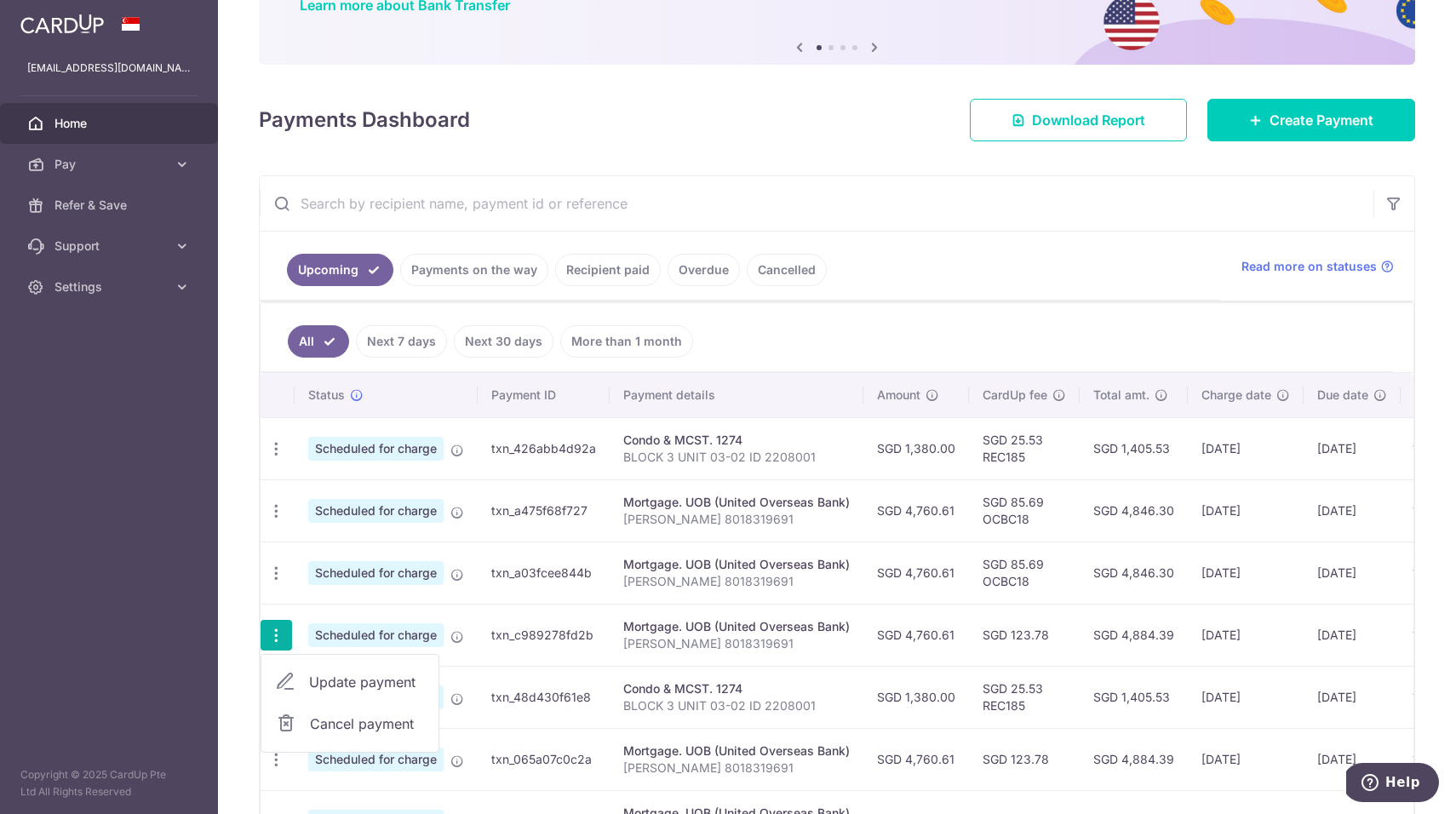
click at [317, 688] on span "Update payment" at bounding box center [367, 682] width 116 height 21
radio input "true"
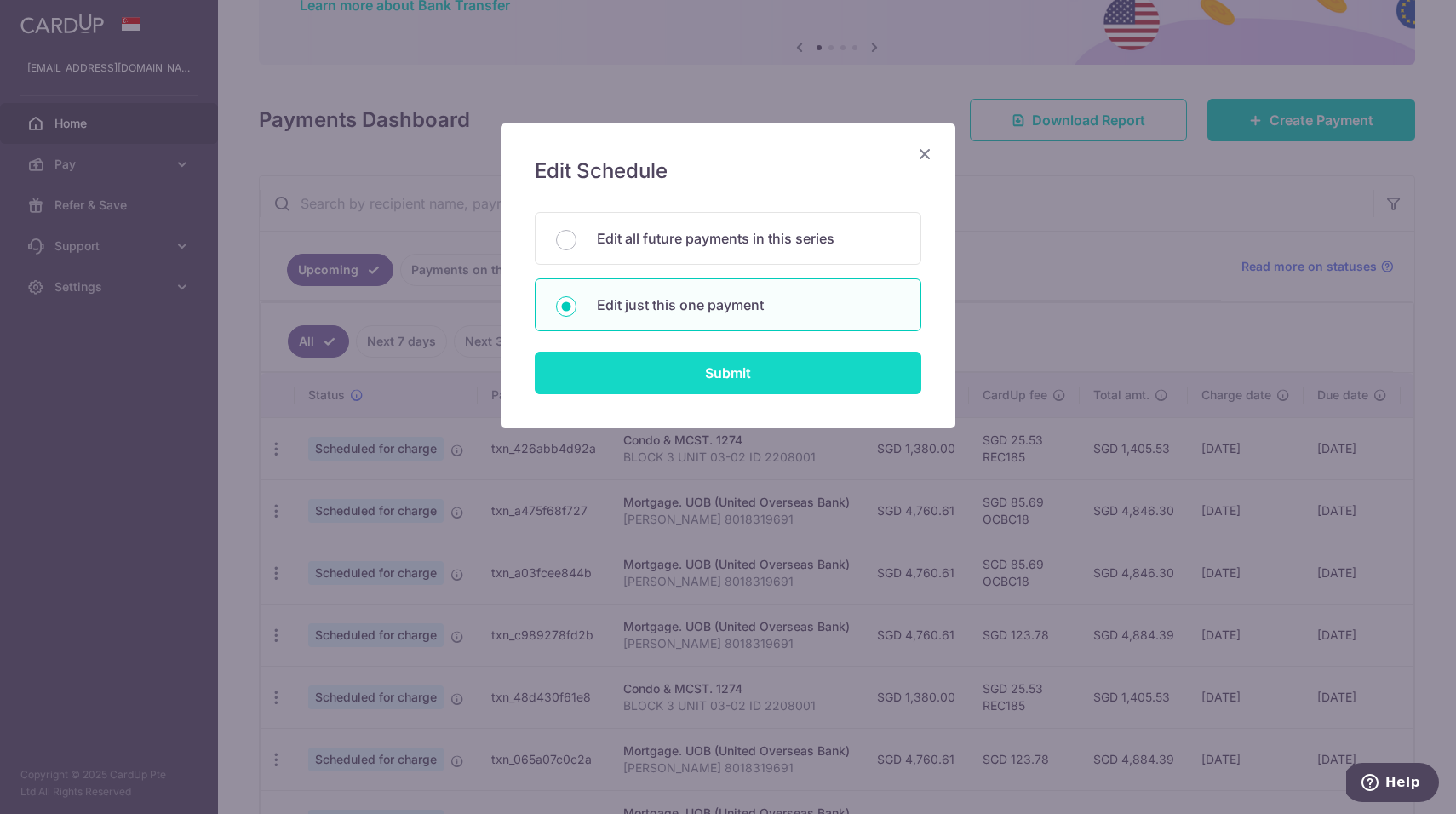
click at [621, 364] on input "Submit" at bounding box center [728, 372] width 387 height 42
radio input "true"
type input "4,760.61"
type input "[DATE]"
type input "[PERSON_NAME] 8018319691"
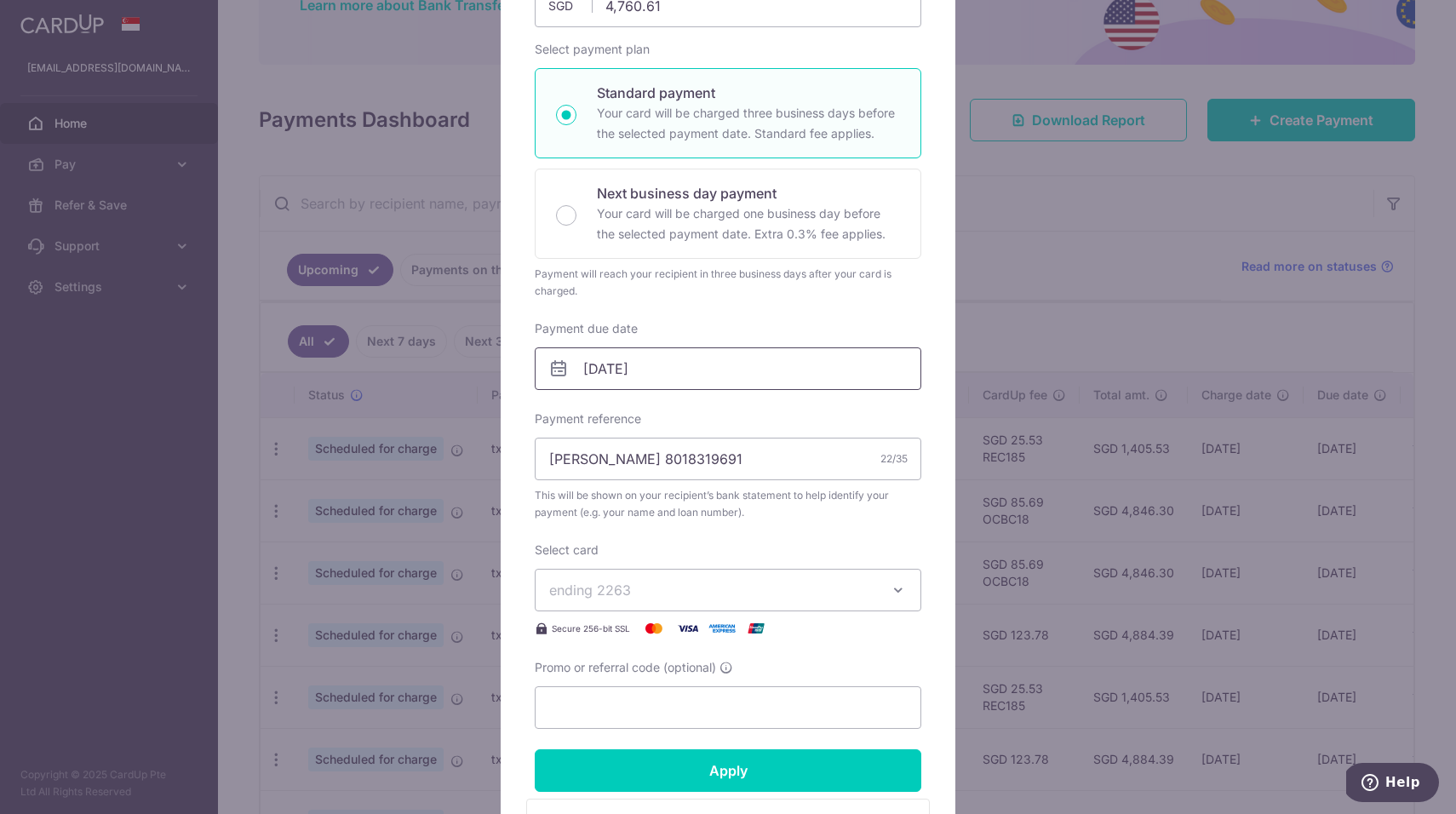
scroll to position [377, 0]
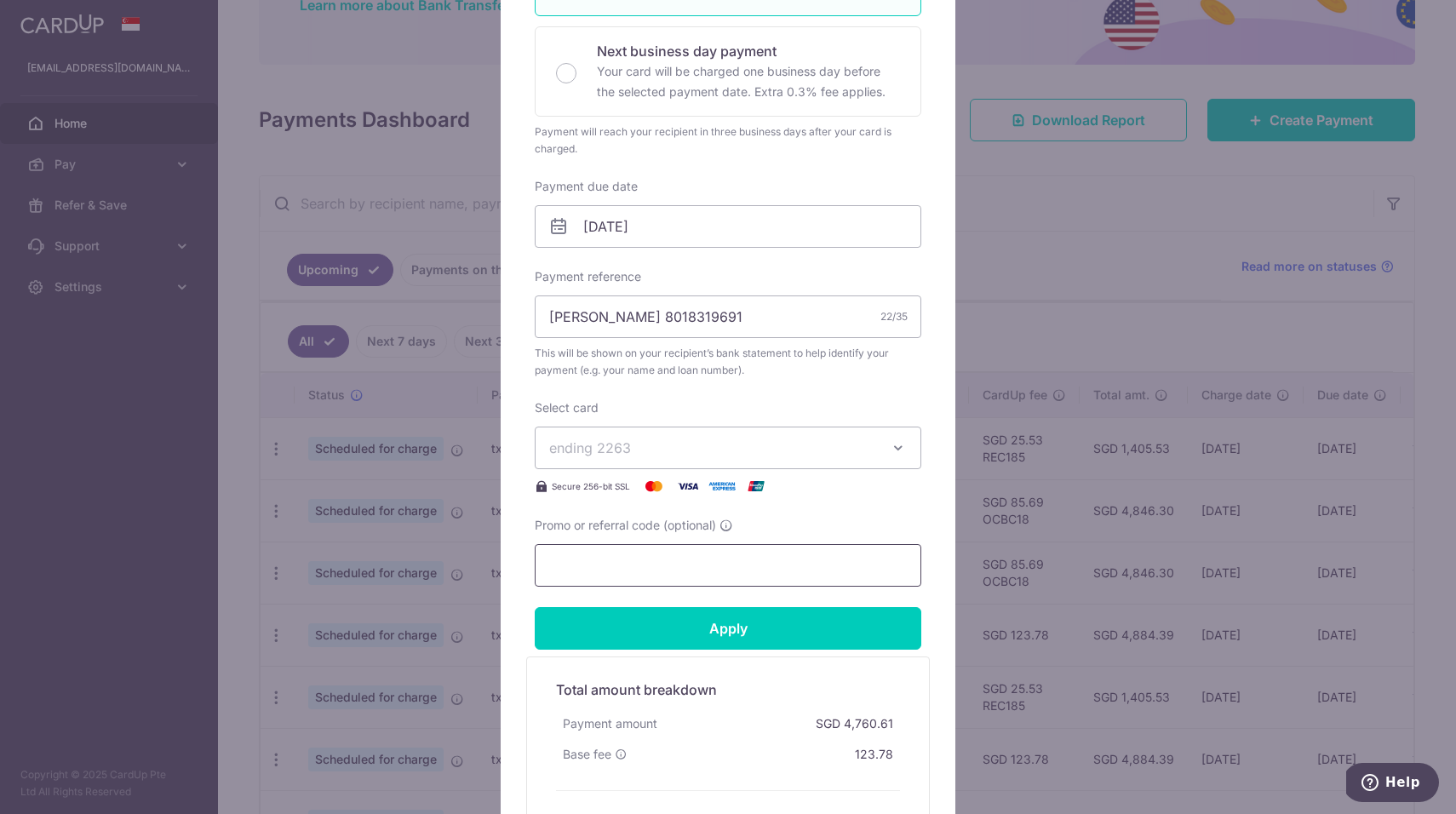
click at [674, 569] on input "Promo or referral code (optional)" at bounding box center [728, 565] width 387 height 42
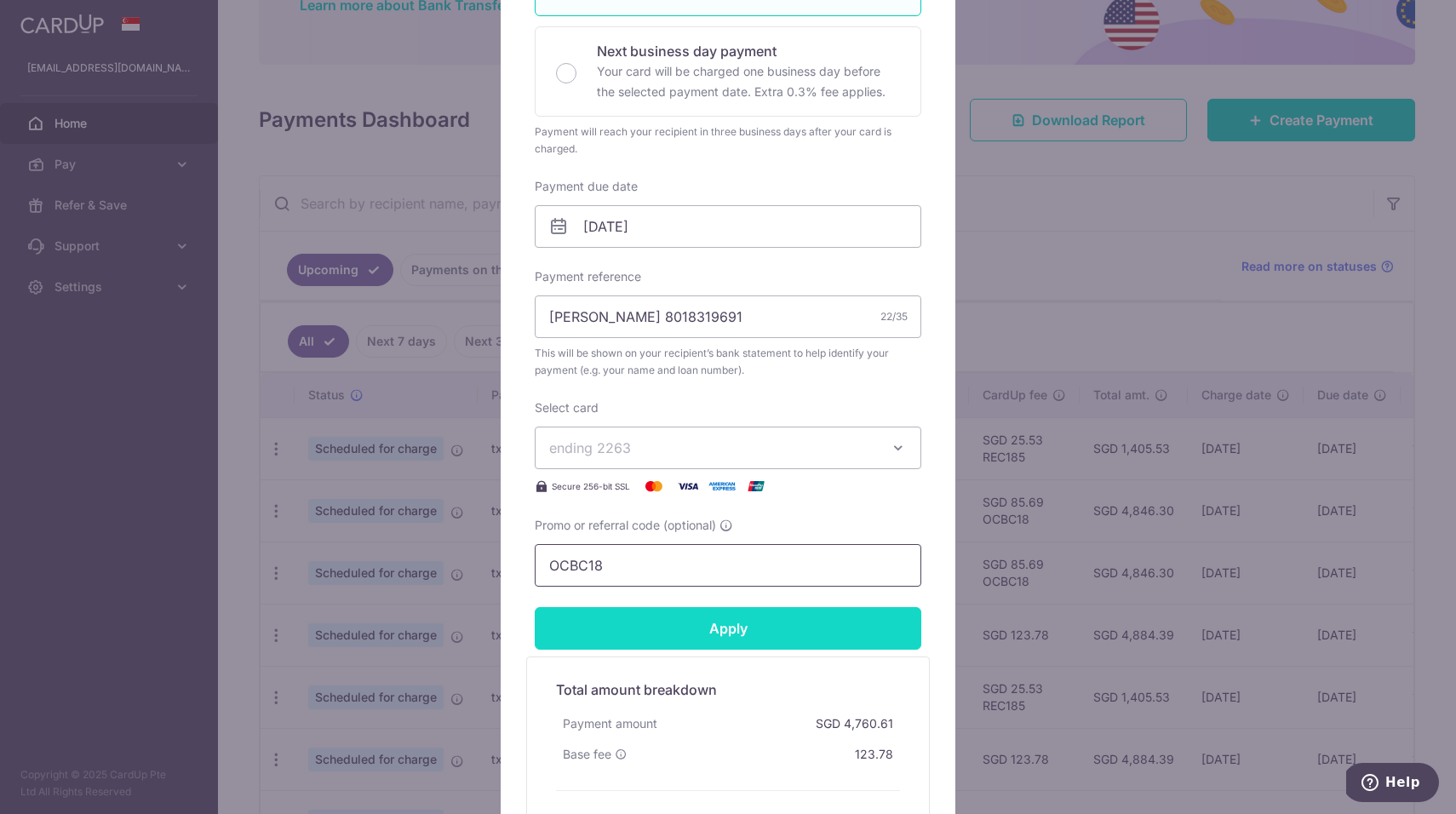
type input "OCBC18"
click at [689, 644] on input "Apply" at bounding box center [728, 628] width 387 height 42
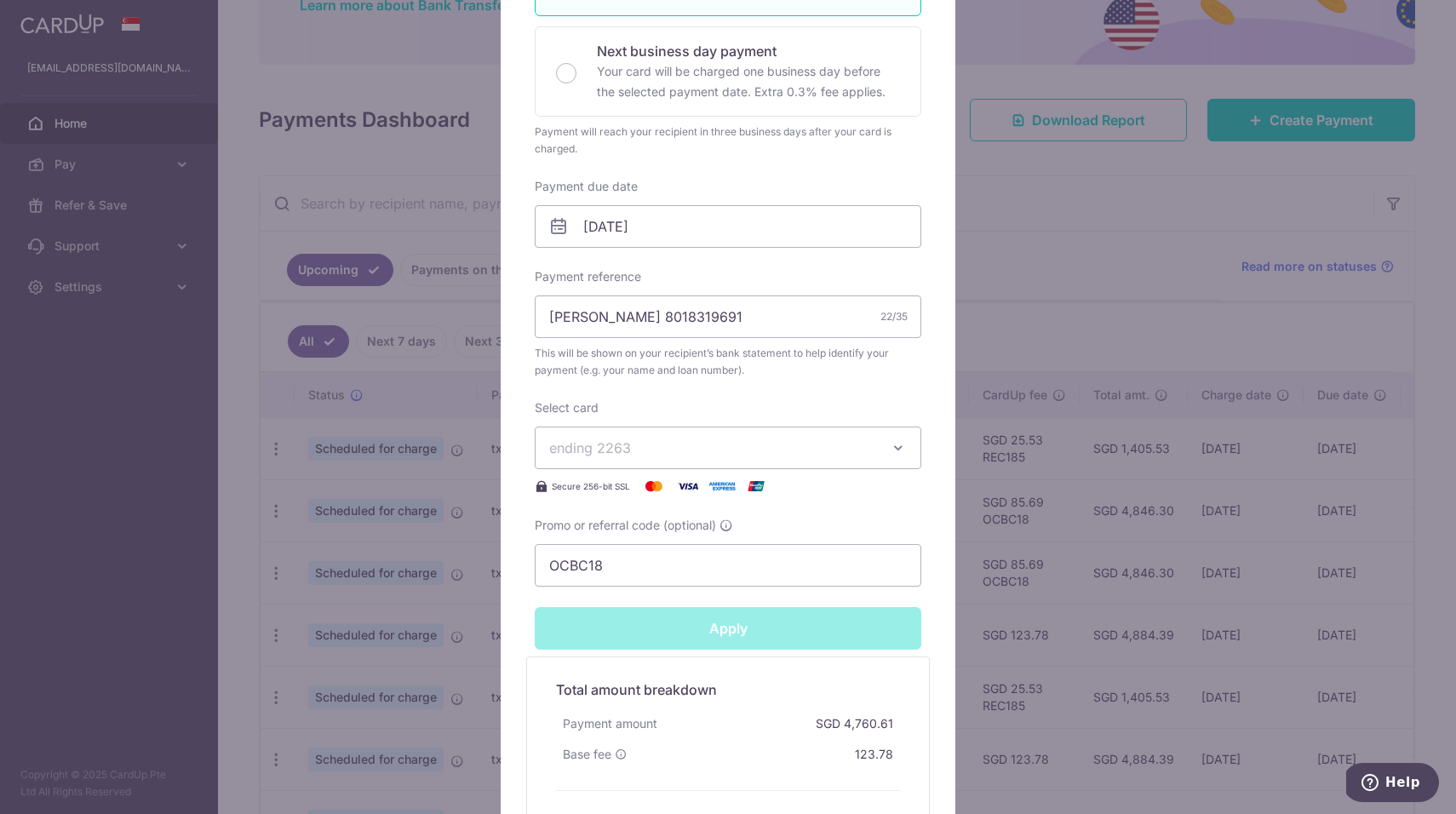
type input "Successfully Applied"
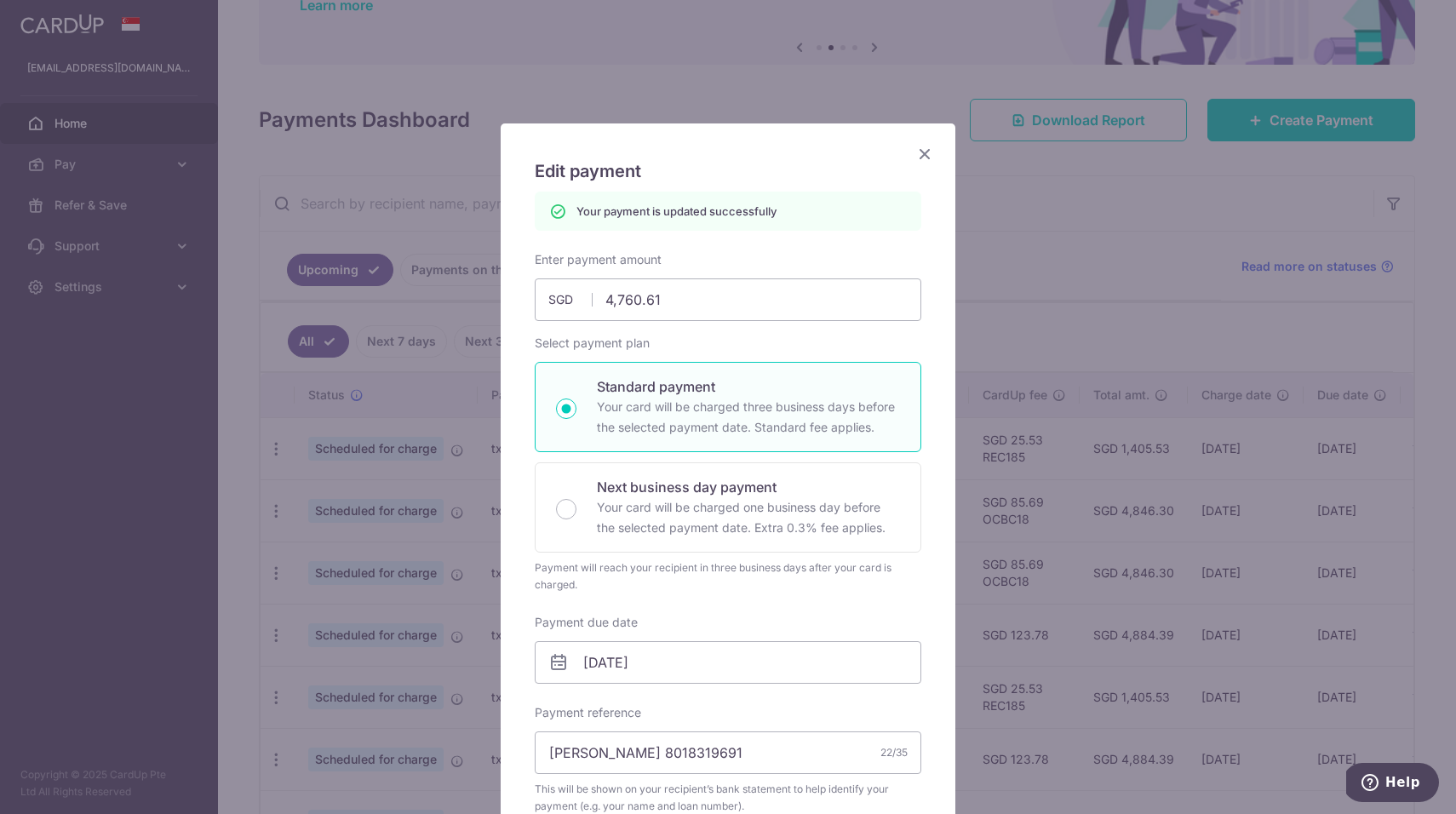
scroll to position [0, 0]
click at [928, 153] on icon "Close" at bounding box center [925, 153] width 21 height 22
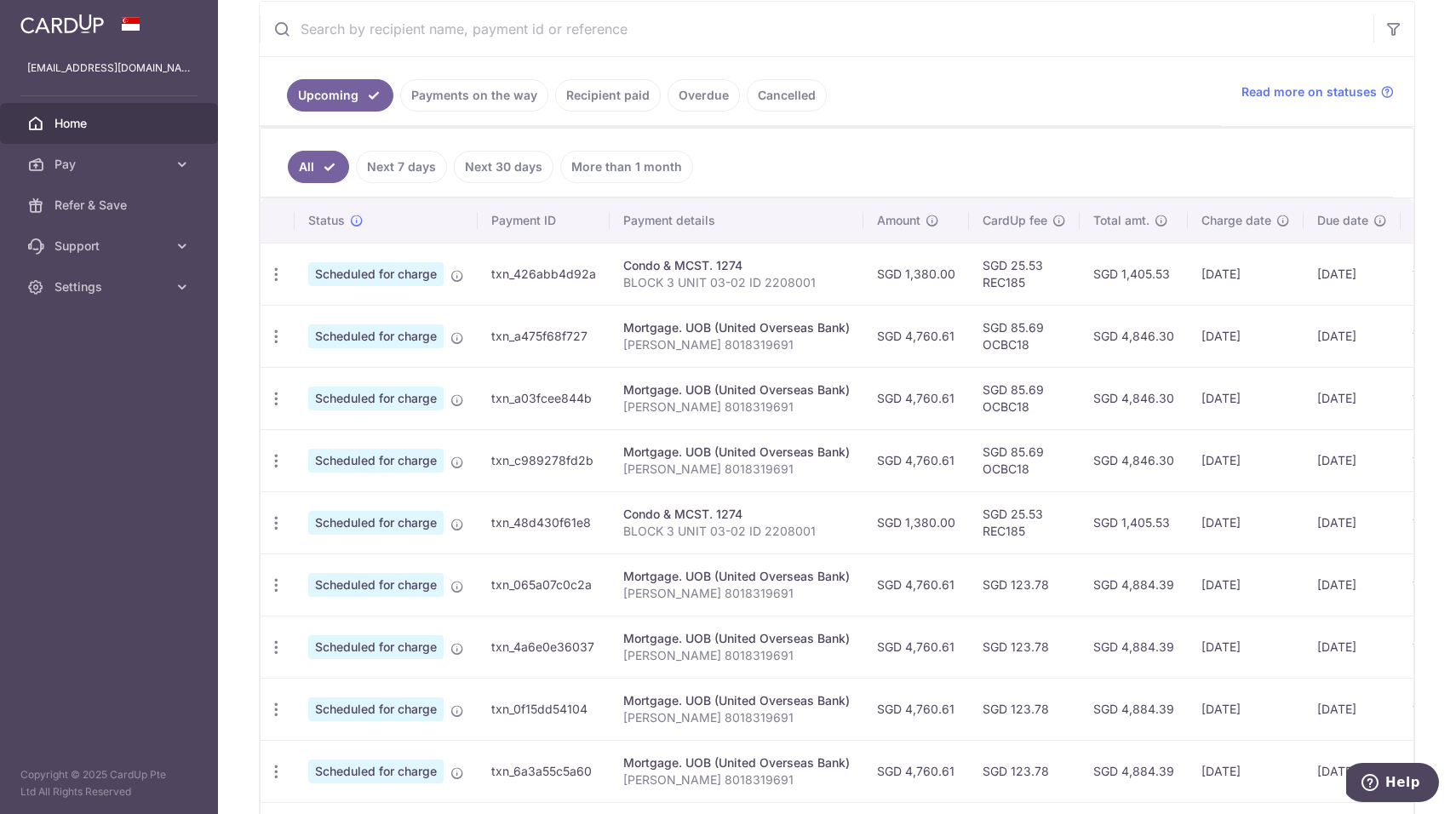
scroll to position [343, 0]
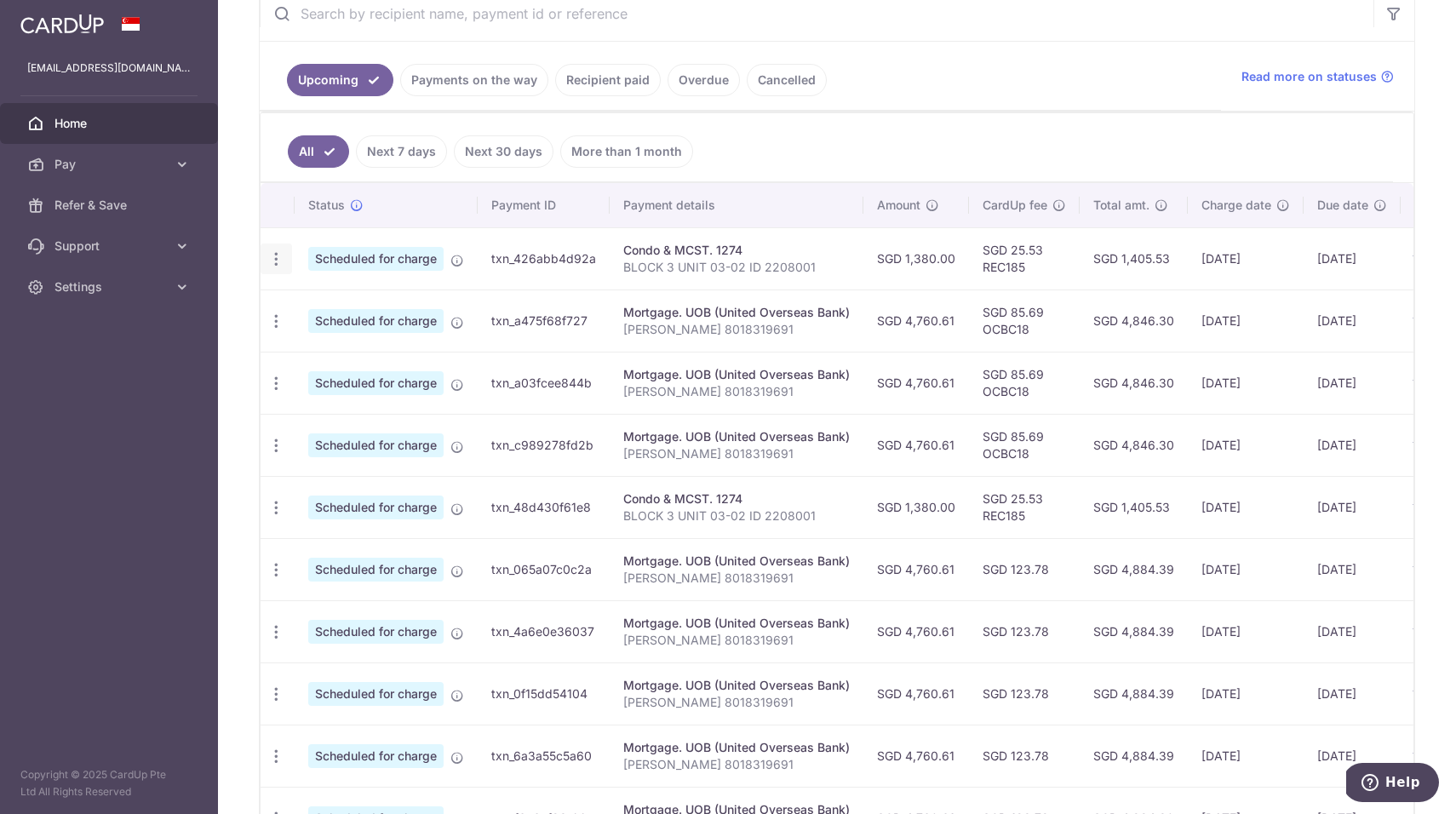
click at [283, 251] on icon "button" at bounding box center [276, 259] width 18 height 18
click at [318, 294] on link "Update payment" at bounding box center [350, 306] width 177 height 41
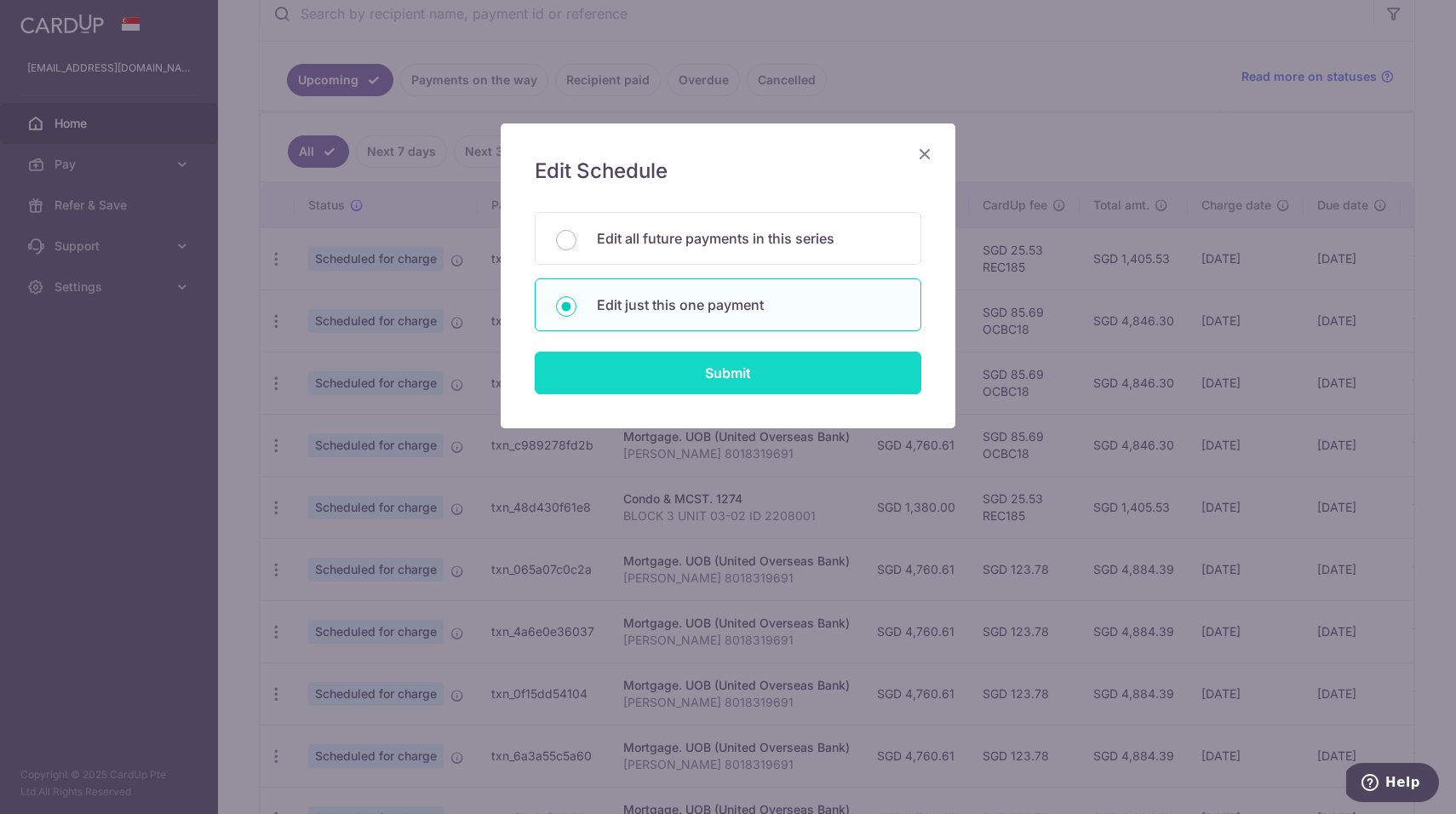
click at [654, 355] on input "Submit" at bounding box center [728, 372] width 387 height 42
radio input "true"
type input "1,380.00"
type input "[DATE]"
type input "BLOCK 3 UNIT 03-02 ID 2208001"
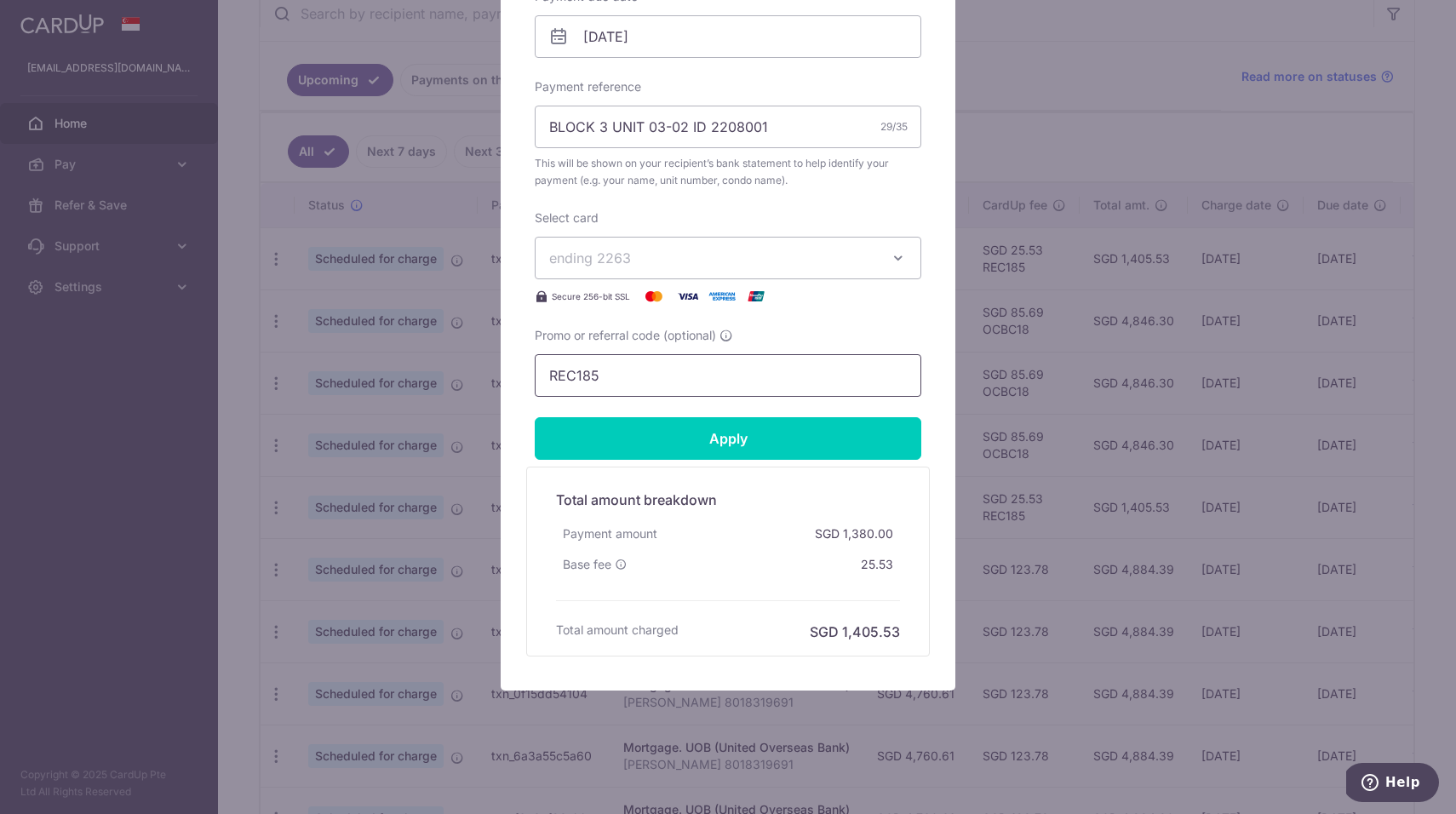
scroll to position [566, 0]
drag, startPoint x: 668, startPoint y: 385, endPoint x: 292, endPoint y: 388, distance: 376.0
click at [292, 388] on div "Edit payment By clicking apply, you will make changes to all payments to 1274 s…" at bounding box center [728, 407] width 1456 height 814
drag, startPoint x: 612, startPoint y: 382, endPoint x: 352, endPoint y: 340, distance: 263.4
click at [354, 347] on div "Edit payment By clicking apply, you will make changes to all payments to 1274 s…" at bounding box center [728, 407] width 1456 height 814
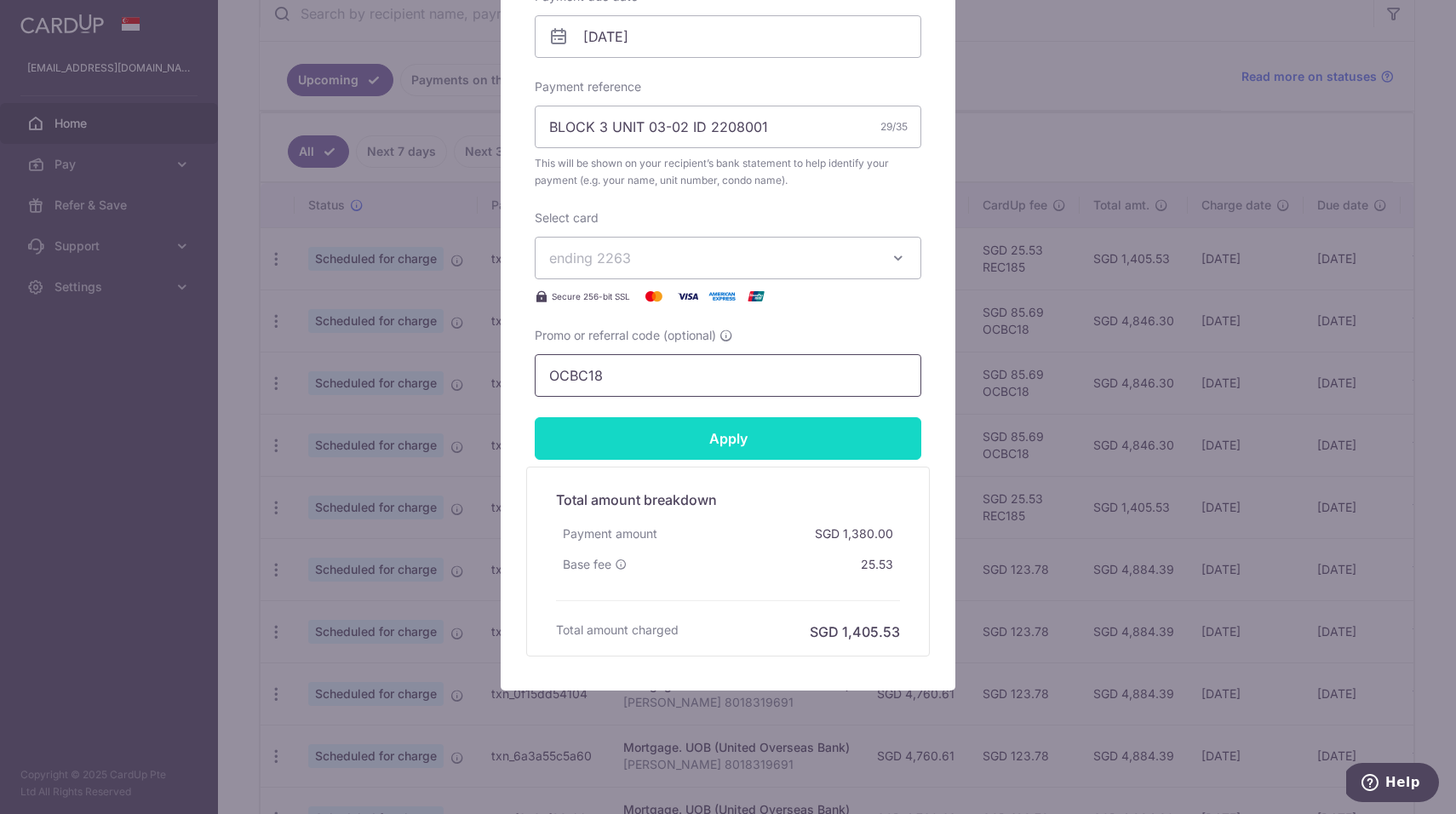
type input "OCBC18"
click at [577, 420] on input "Apply" at bounding box center [728, 438] width 387 height 42
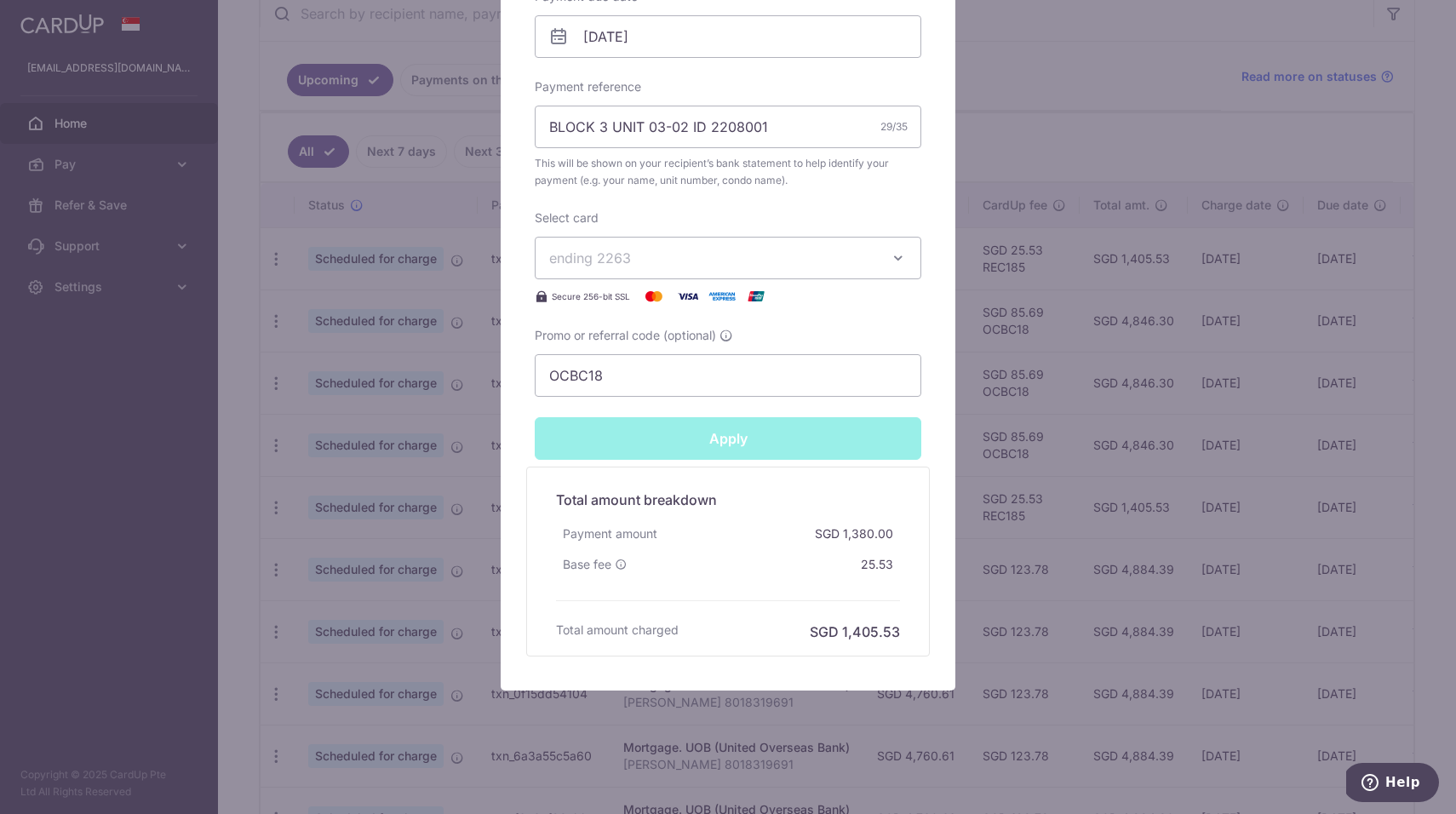
type input "Successfully Applied"
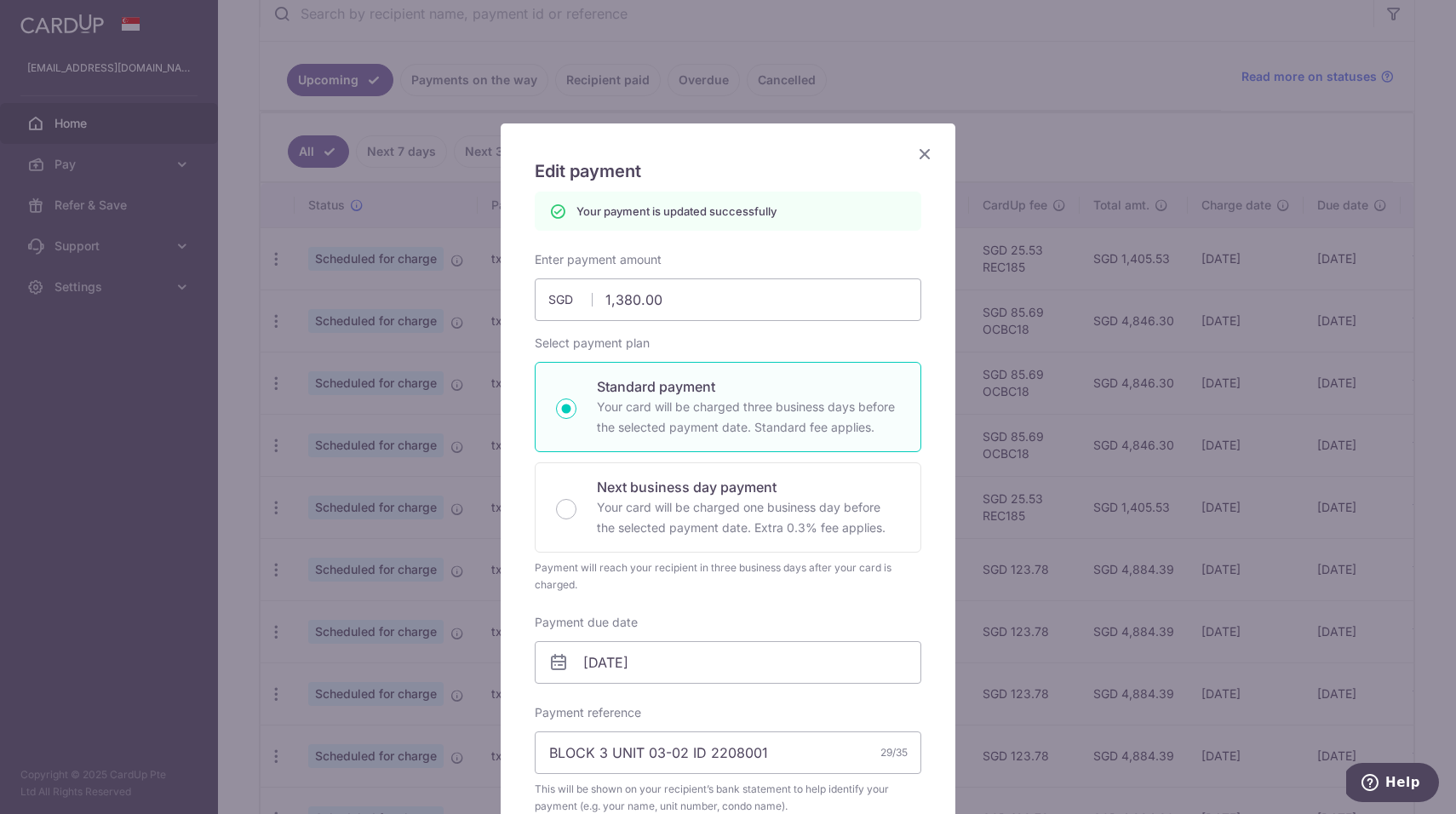
scroll to position [0, 0]
click at [924, 153] on icon "Close" at bounding box center [925, 153] width 21 height 22
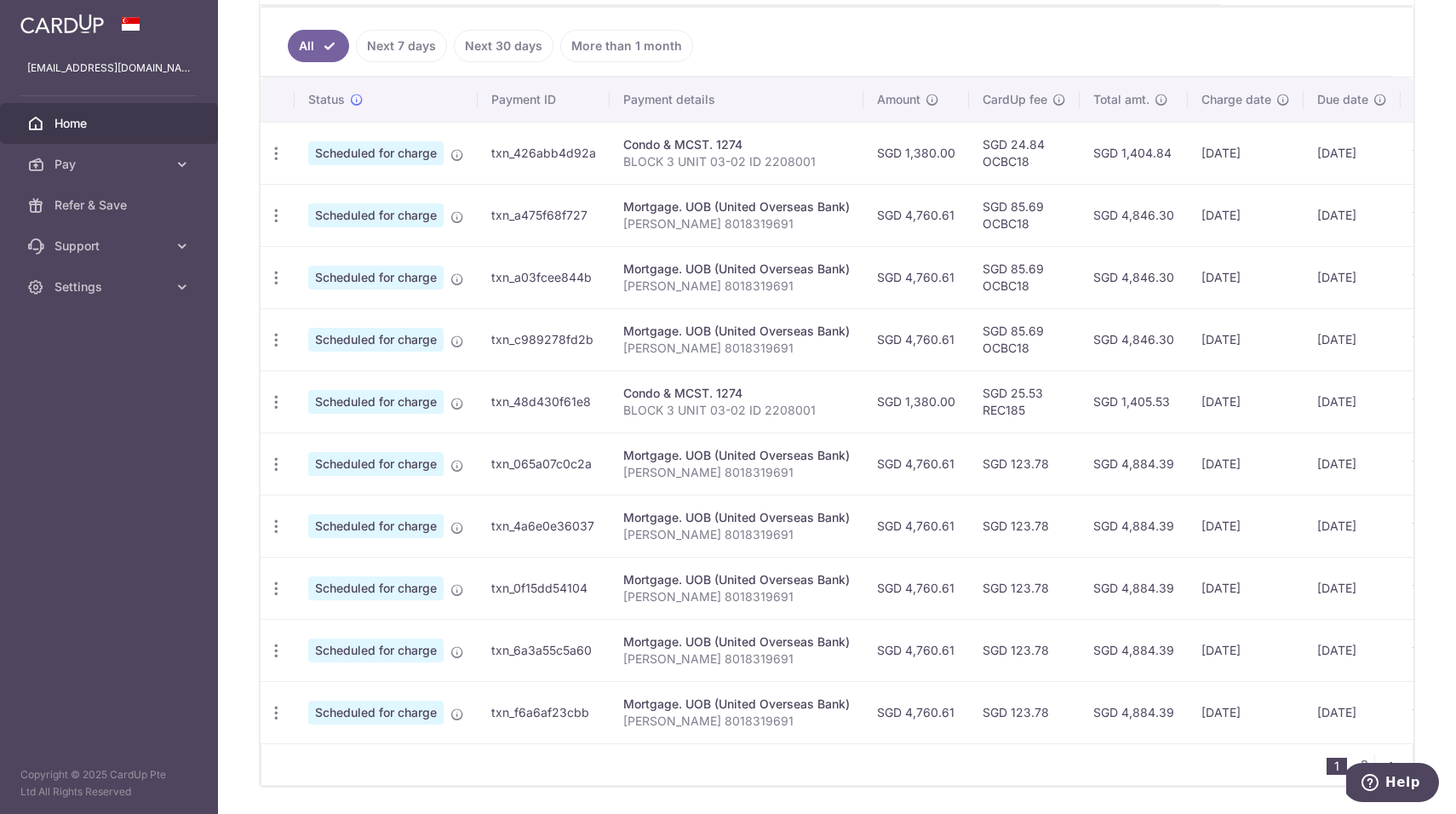
scroll to position [452, 0]
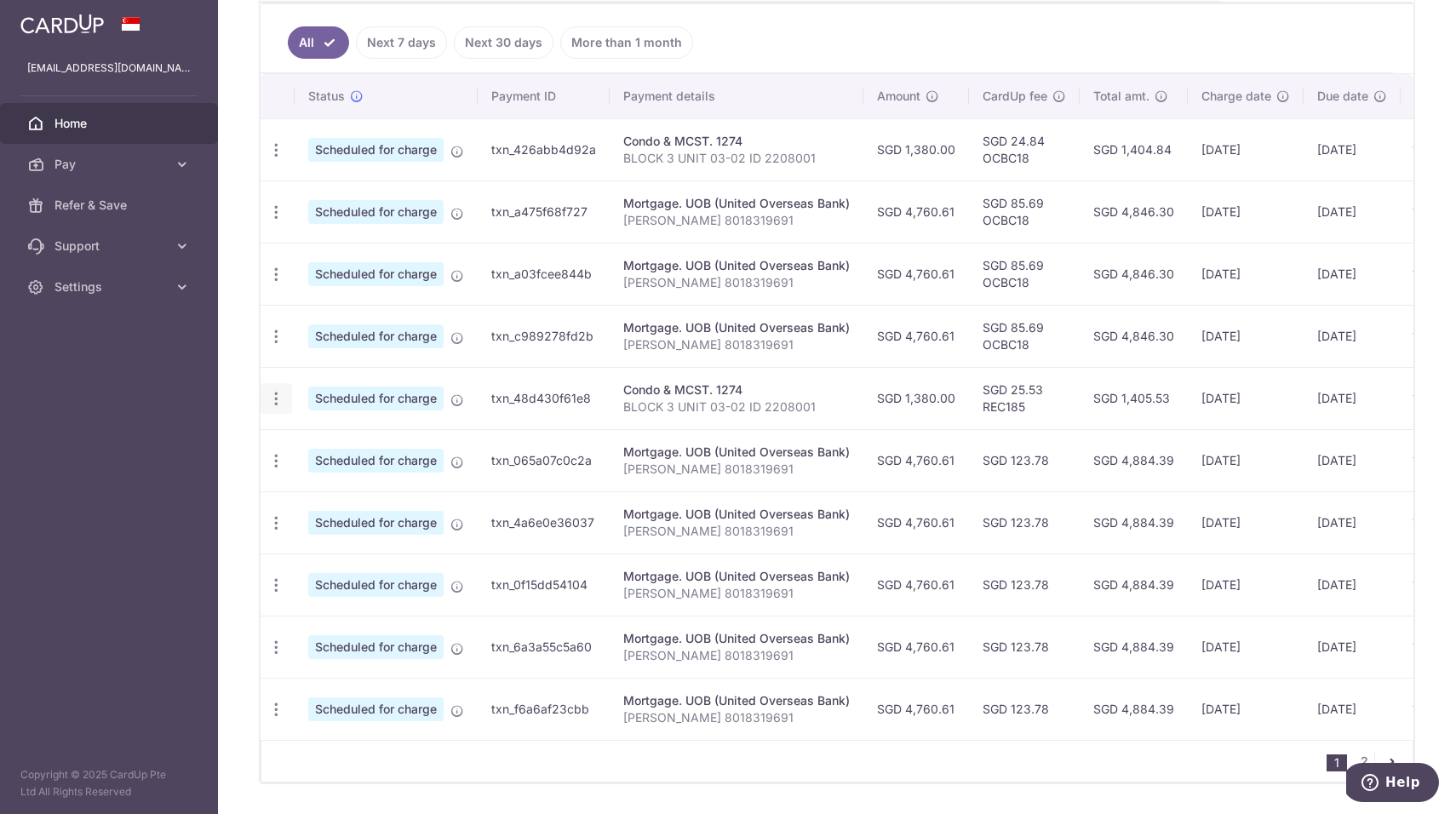
click at [273, 391] on icon "button" at bounding box center [276, 399] width 18 height 18
click at [328, 443] on span "Update payment" at bounding box center [367, 446] width 116 height 21
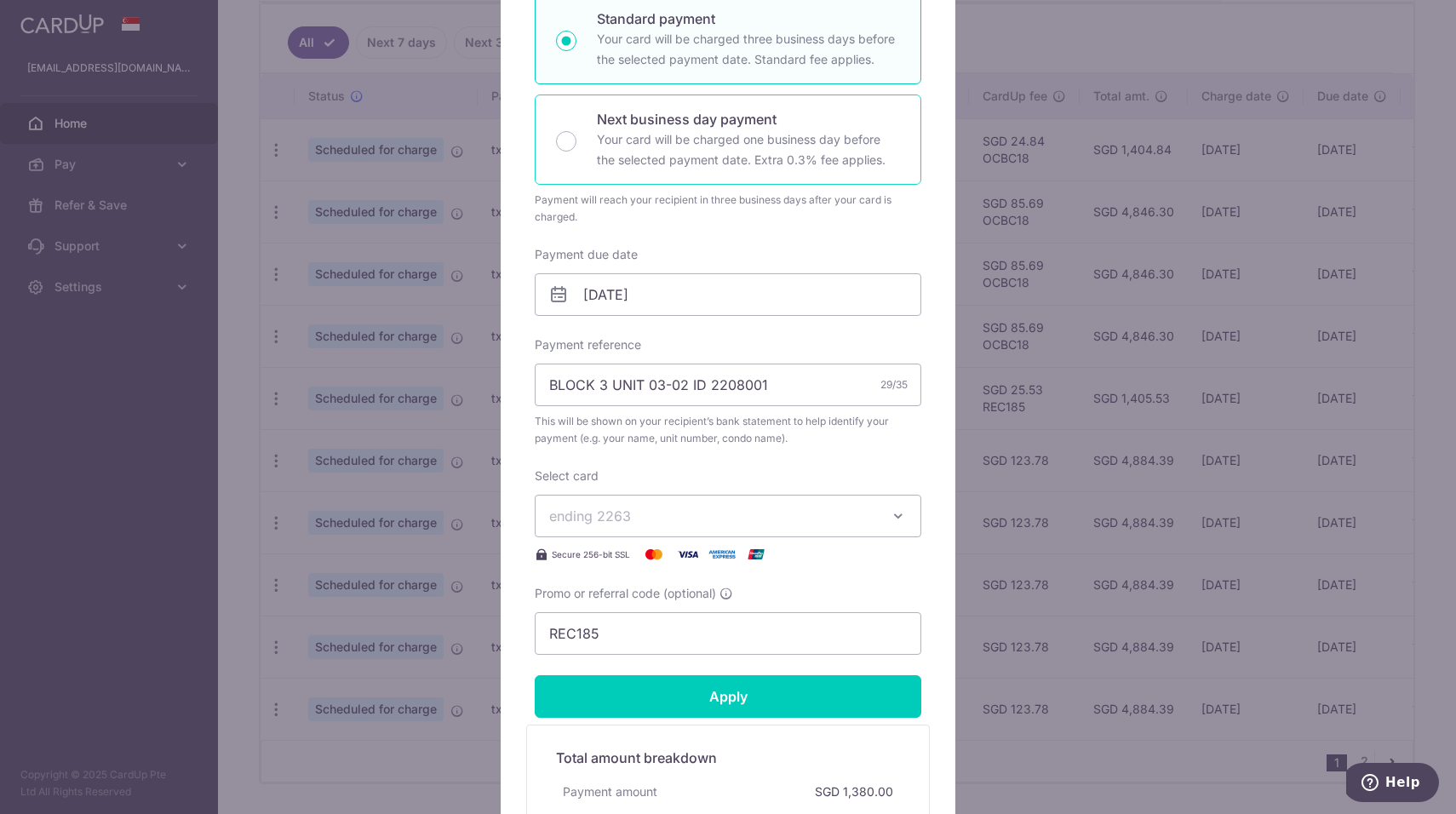
scroll to position [395, 0]
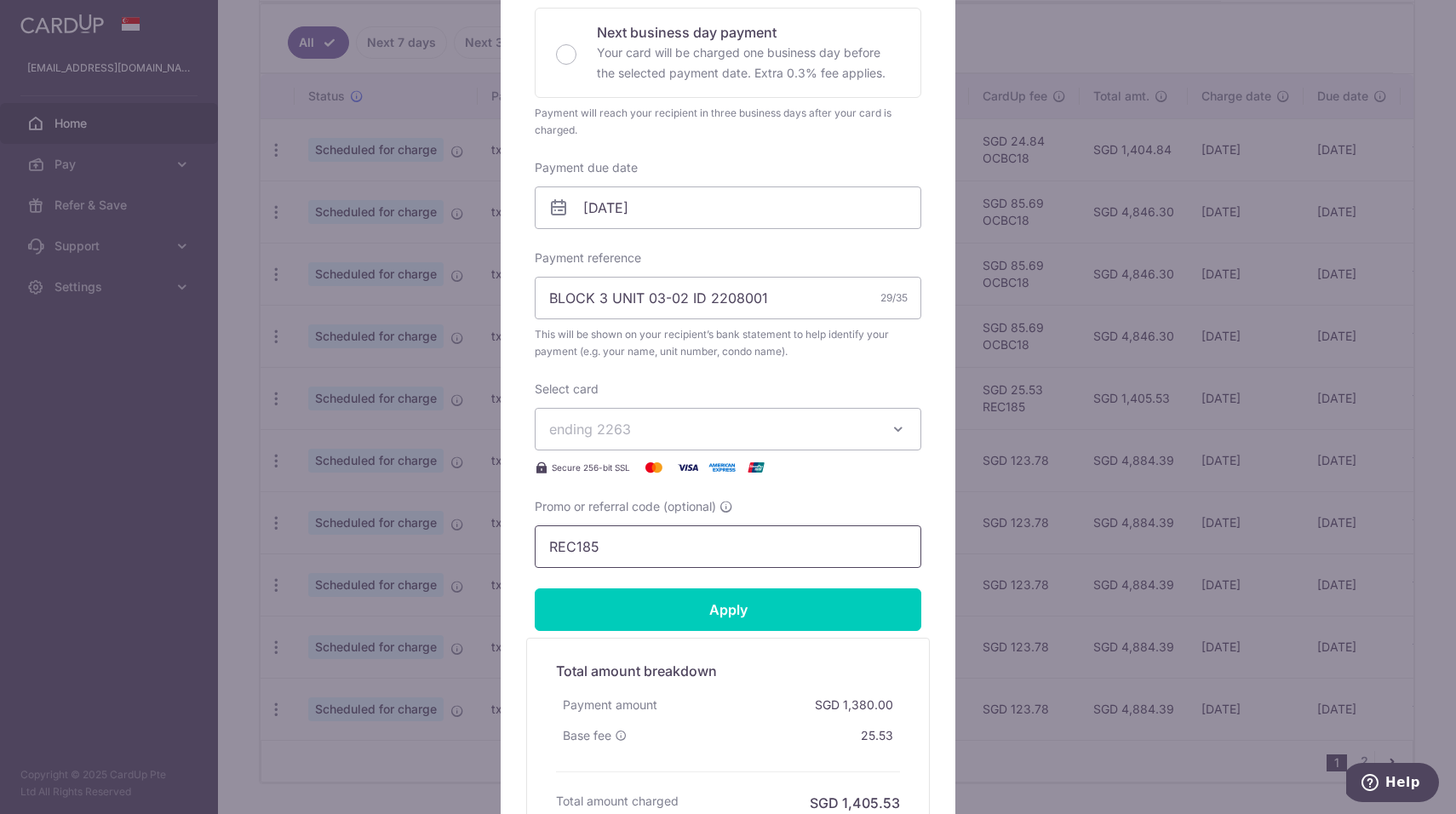
drag, startPoint x: 651, startPoint y: 557, endPoint x: 451, endPoint y: 544, distance: 200.4
click at [449, 544] on div "Edit payment By clicking apply, you will make changes to all payments to 1274 s…" at bounding box center [728, 407] width 1456 height 814
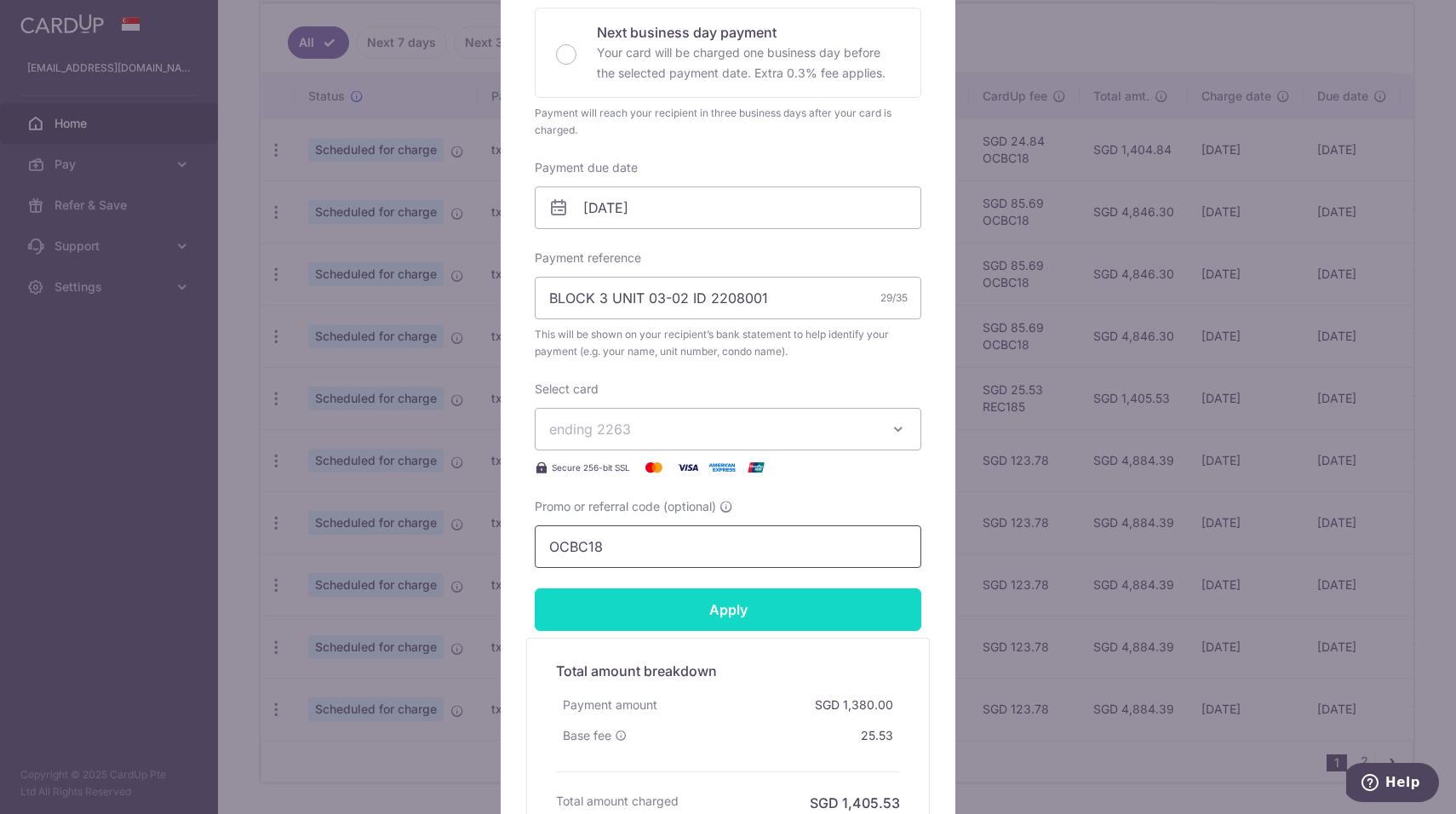
type input "OCBC18"
click at [596, 602] on input "Apply" at bounding box center [728, 610] width 387 height 42
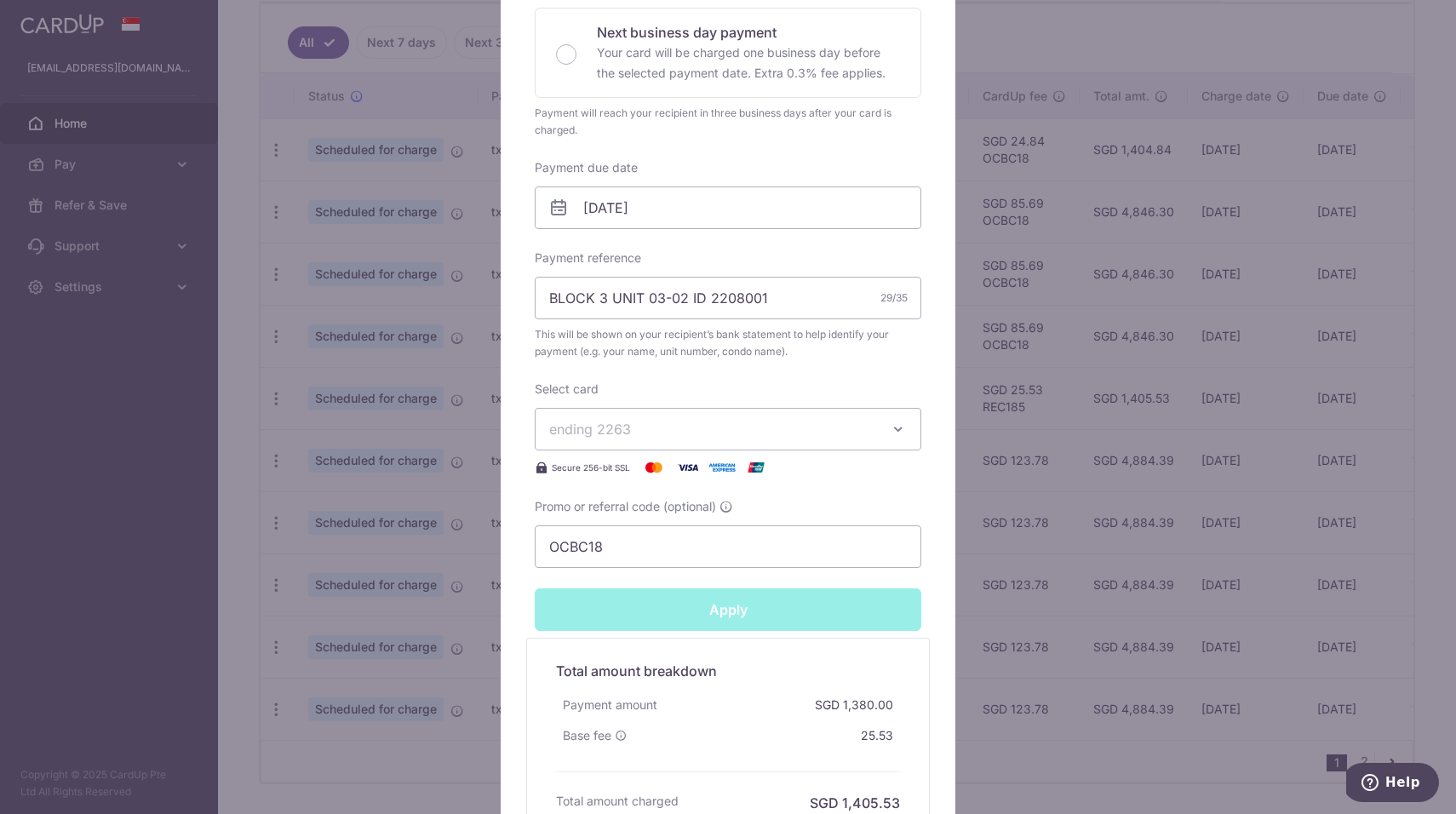
type input "Successfully Applied"
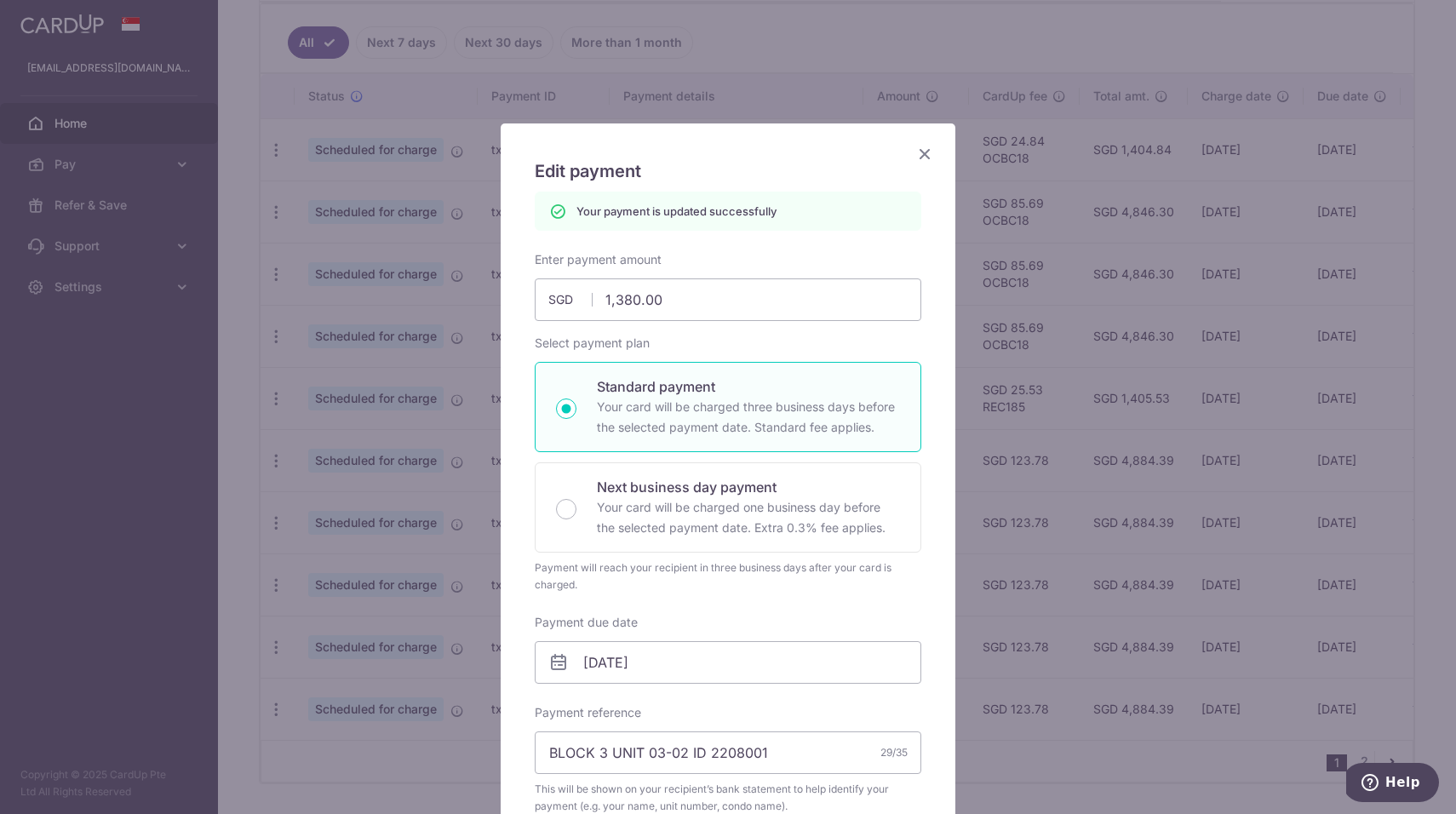
scroll to position [0, 0]
click at [924, 145] on icon "Close" at bounding box center [925, 153] width 21 height 22
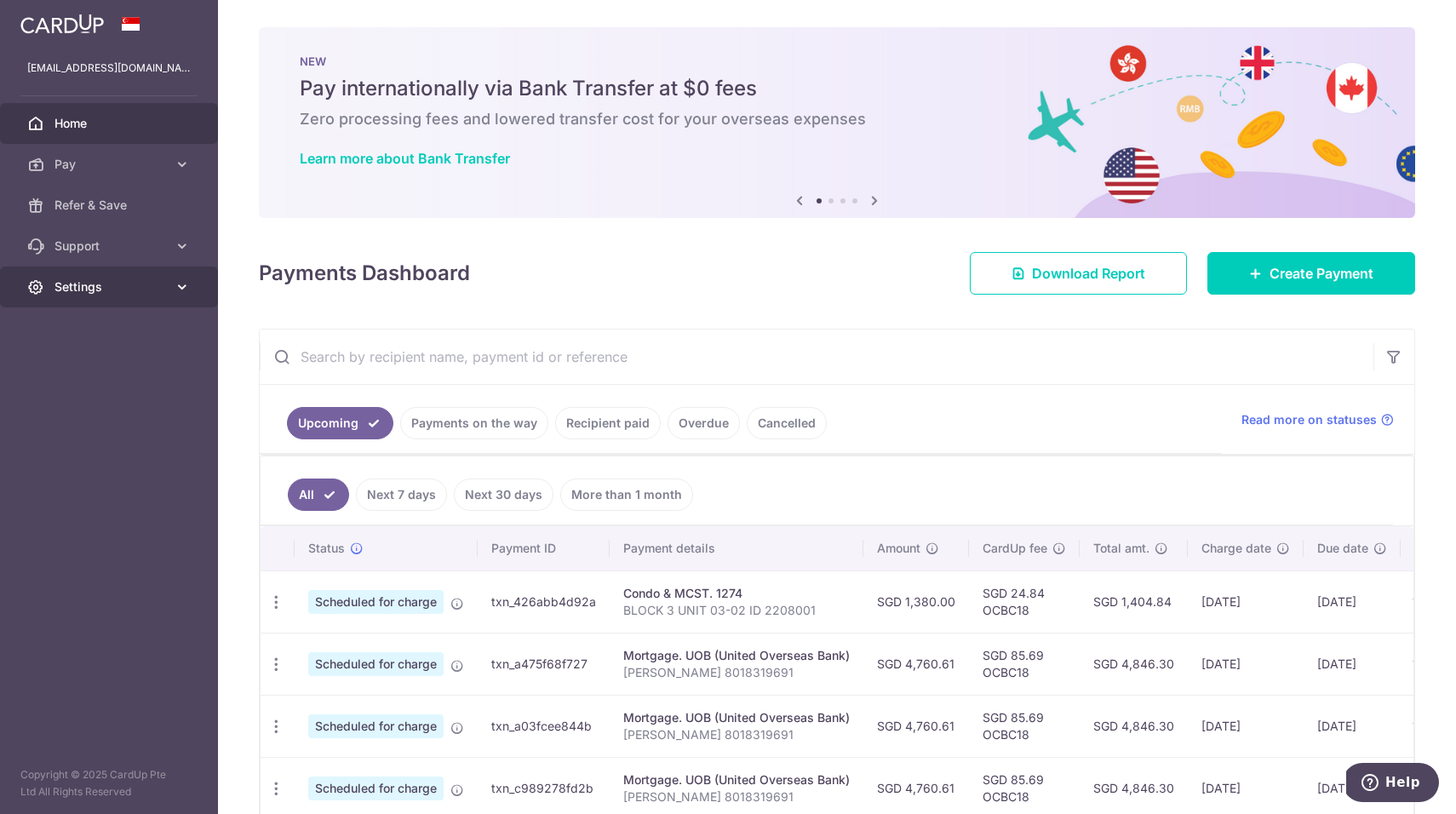
click at [175, 300] on link "Settings" at bounding box center [109, 287] width 218 height 41
click at [155, 365] on span "Logout" at bounding box center [111, 369] width 113 height 17
